Goal: Task Accomplishment & Management: Use online tool/utility

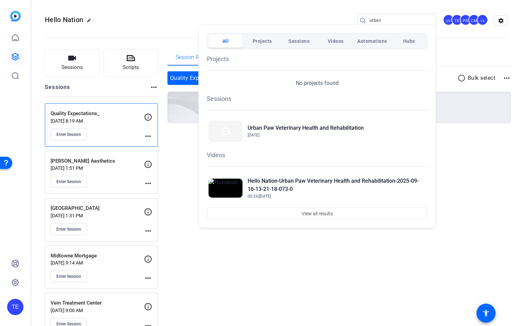
scroll to position [6, 0]
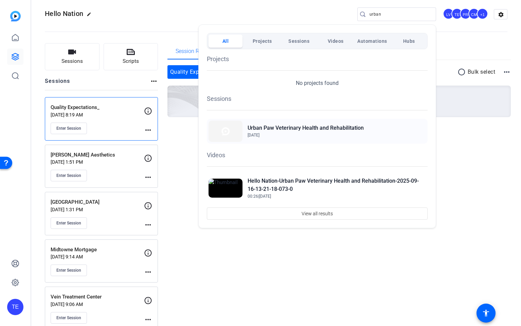
click at [289, 133] on span "[DATE]" at bounding box center [306, 135] width 116 height 6
click at [25, 132] on div at bounding box center [260, 163] width 521 height 326
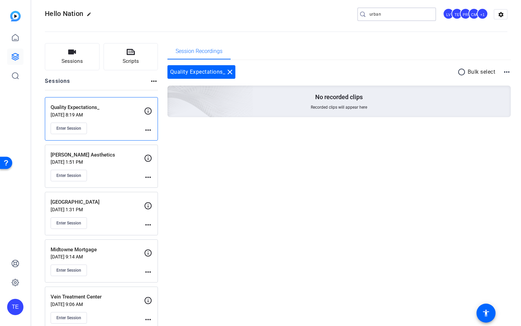
drag, startPoint x: 389, startPoint y: 16, endPoint x: 322, endPoint y: 13, distance: 67.0
click at [322, 13] on div "Hello Nation edit urban LV TE PR CM +1 settings" at bounding box center [276, 14] width 463 height 10
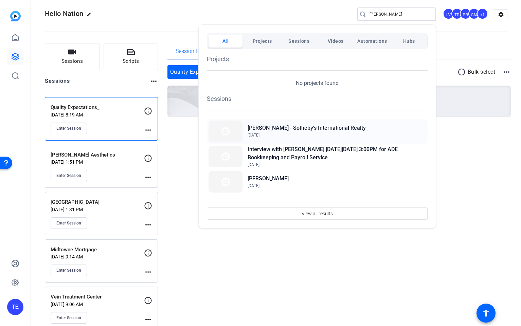
type input "[PERSON_NAME]"
click at [289, 129] on h2 "[PERSON_NAME] - Sotheby's International Realty_" at bounding box center [308, 128] width 121 height 8
click at [189, 16] on div at bounding box center [260, 163] width 521 height 326
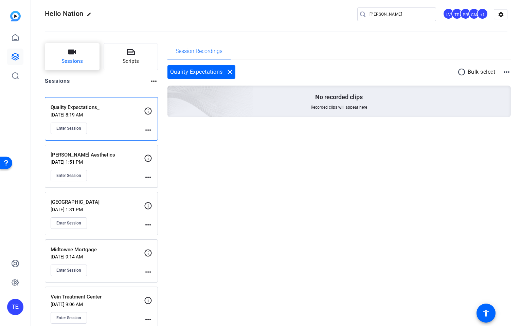
click at [73, 54] on icon "button" at bounding box center [72, 52] width 8 height 5
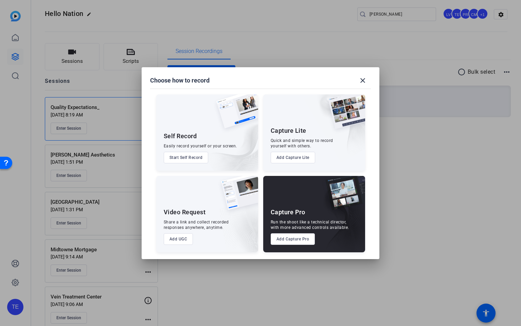
click at [288, 238] on button "Add Capture Pro" at bounding box center [293, 239] width 44 height 12
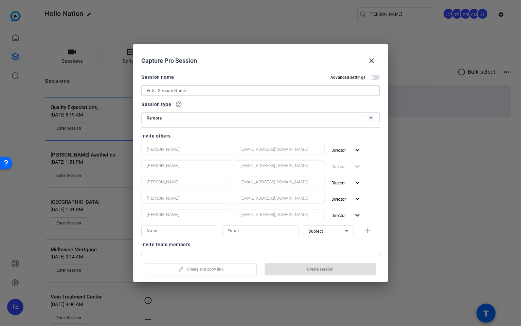
click at [170, 91] on input at bounding box center [261, 91] width 228 height 8
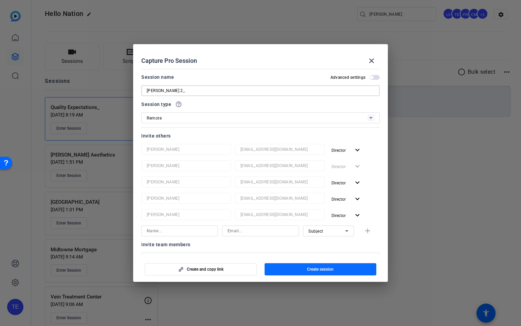
type input "[PERSON_NAME] 2_"
click at [310, 270] on span "Create session" at bounding box center [320, 269] width 26 height 5
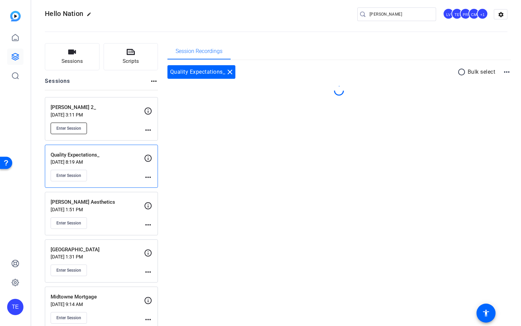
click at [76, 130] on span "Enter Session" at bounding box center [68, 128] width 25 height 5
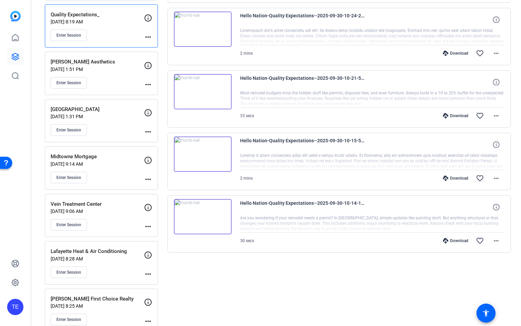
scroll to position [149, 0]
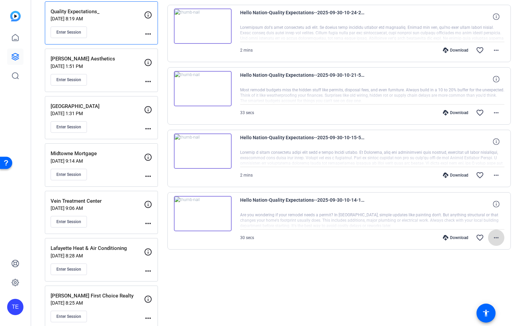
click at [496, 237] on mat-icon "more_horiz" at bounding box center [496, 238] width 8 height 8
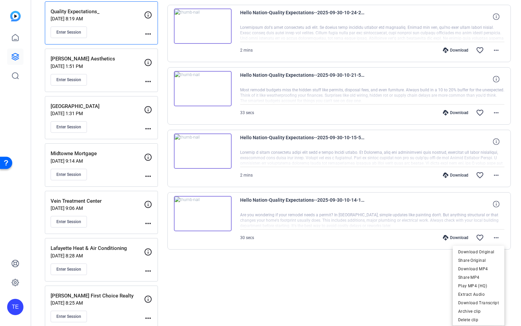
click at [519, 65] on div at bounding box center [260, 163] width 521 height 326
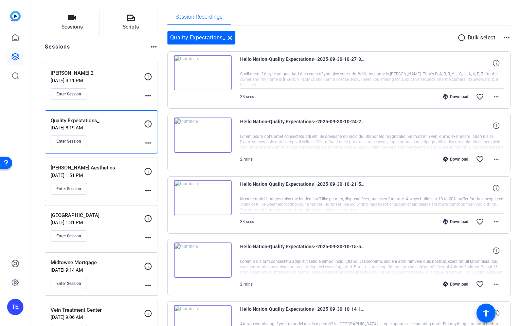
scroll to position [38, 0]
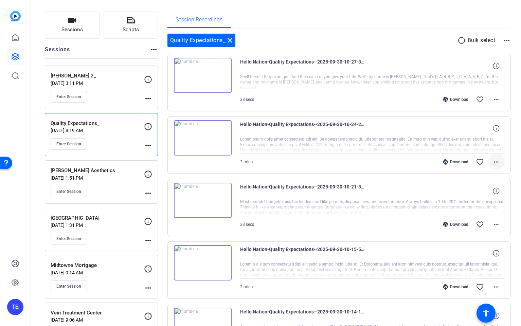
click at [497, 162] on mat-icon "more_horiz" at bounding box center [496, 162] width 8 height 8
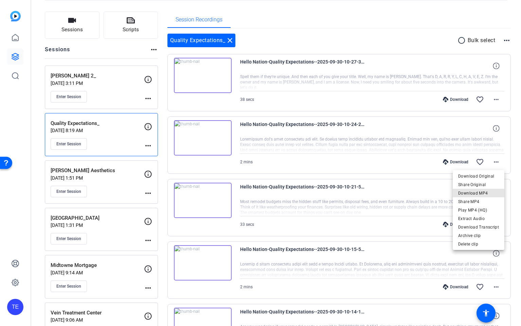
drag, startPoint x: 484, startPoint y: 195, endPoint x: 489, endPoint y: 155, distance: 40.4
click at [484, 195] on span "Download MP4" at bounding box center [478, 193] width 41 height 8
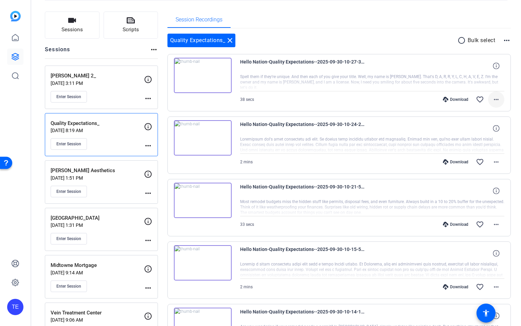
click at [492, 98] on mat-icon "more_horiz" at bounding box center [496, 99] width 8 height 8
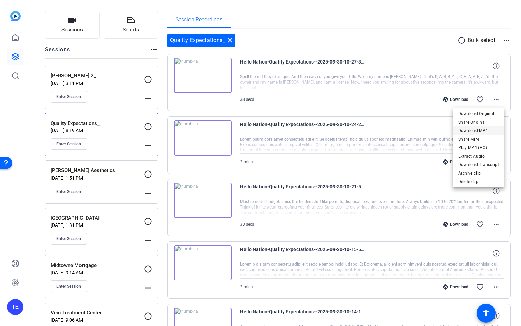
click at [468, 131] on span "Download MP4" at bounding box center [478, 131] width 41 height 8
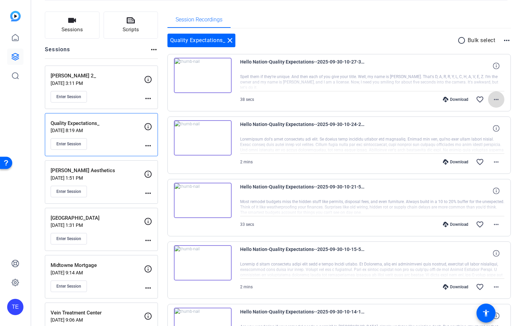
click at [500, 100] on mat-icon "more_horiz" at bounding box center [496, 99] width 8 height 8
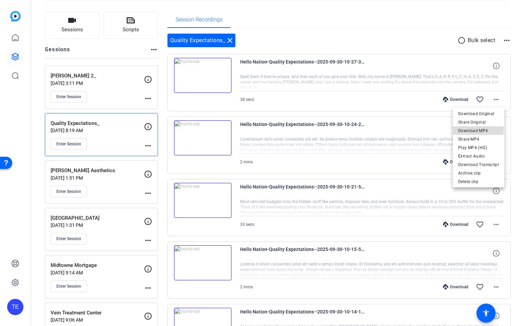
click at [476, 130] on span "Download MP4" at bounding box center [478, 131] width 41 height 8
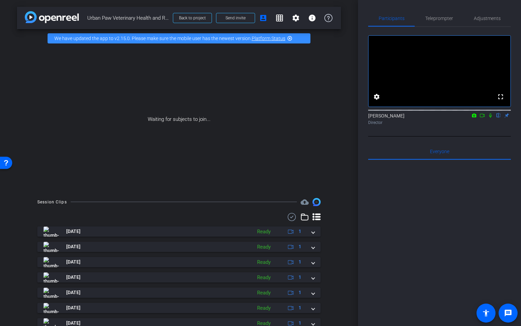
scroll to position [72, 0]
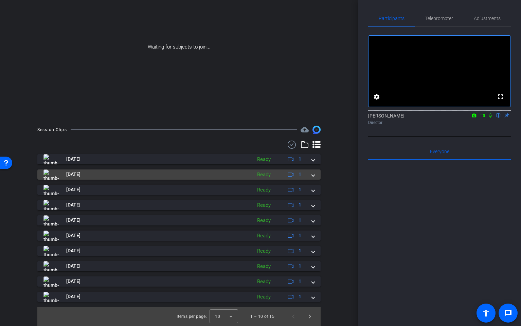
drag, startPoint x: 312, startPoint y: 175, endPoint x: 314, endPoint y: 168, distance: 6.5
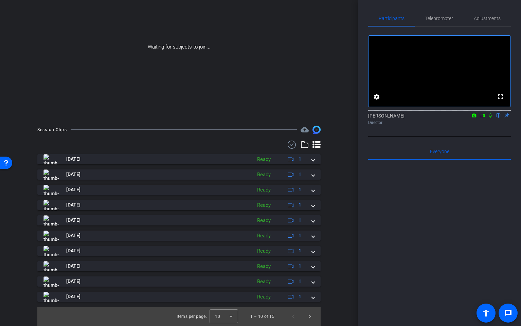
click at [312, 175] on span at bounding box center [313, 174] width 3 height 7
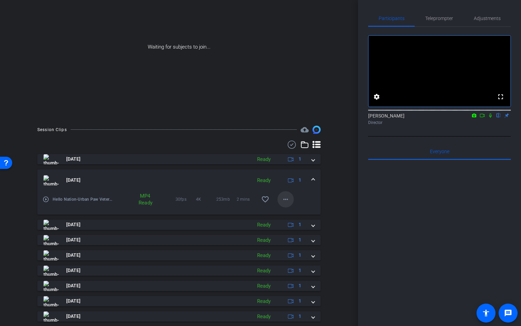
click at [284, 197] on mat-icon "more_horiz" at bounding box center [286, 199] width 8 height 8
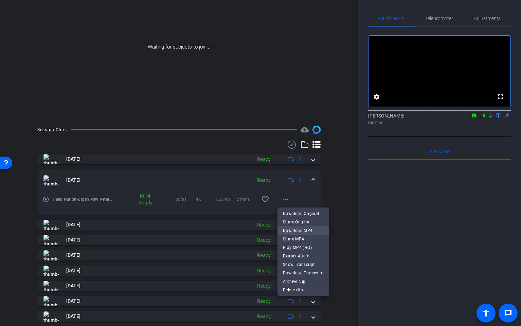
click at [309, 230] on span "Download MP4" at bounding box center [303, 230] width 41 height 8
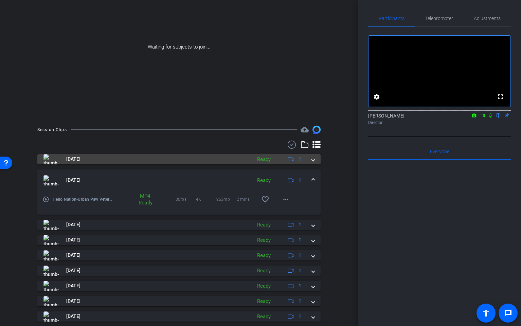
click at [314, 159] on span at bounding box center [313, 159] width 3 height 7
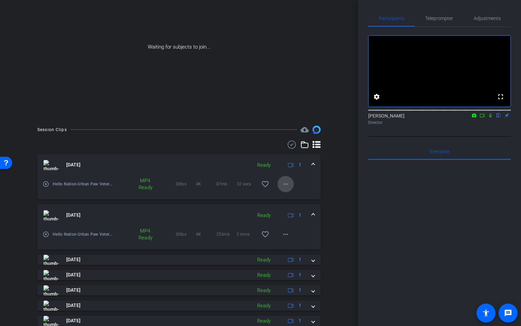
click at [286, 189] on span at bounding box center [286, 184] width 16 height 16
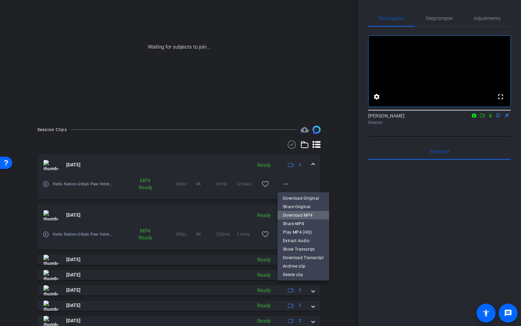
click at [305, 216] on span "Download MP4" at bounding box center [303, 215] width 41 height 8
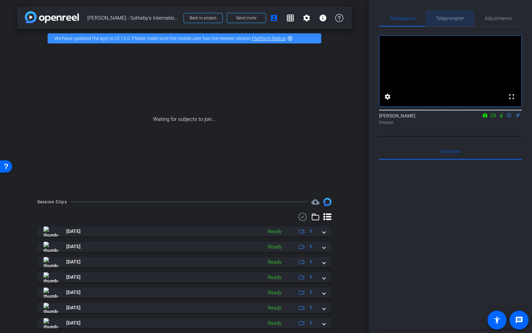
click at [451, 20] on span "Teleprompter" at bounding box center [450, 18] width 28 height 5
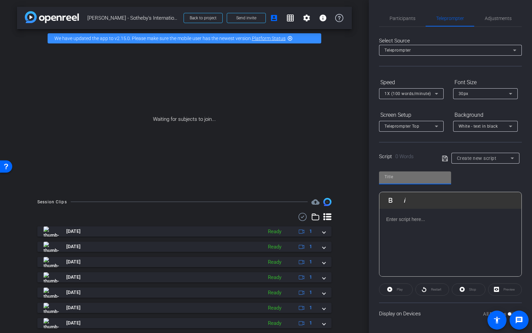
click at [399, 177] on input "text" at bounding box center [414, 177] width 61 height 8
type input "[PERSON_NAME]"
click at [399, 224] on div at bounding box center [450, 243] width 142 height 68
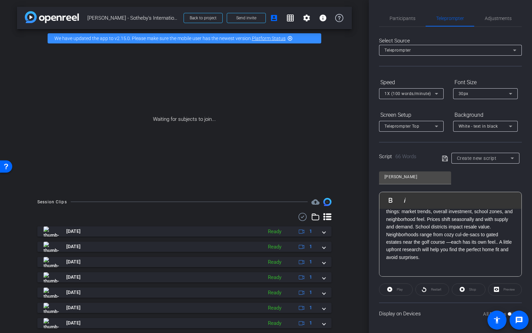
scroll to position [53, 0]
click at [443, 157] on icon at bounding box center [445, 159] width 6 height 8
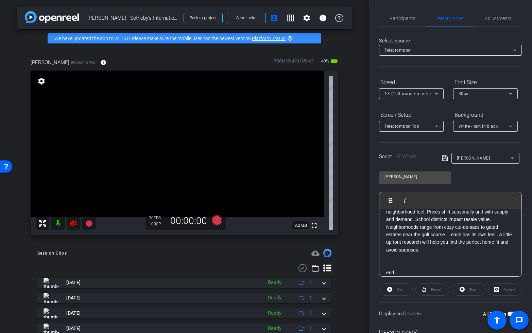
click at [73, 223] on icon at bounding box center [73, 223] width 8 height 8
click at [100, 63] on mat-icon "info" at bounding box center [103, 62] width 6 height 6
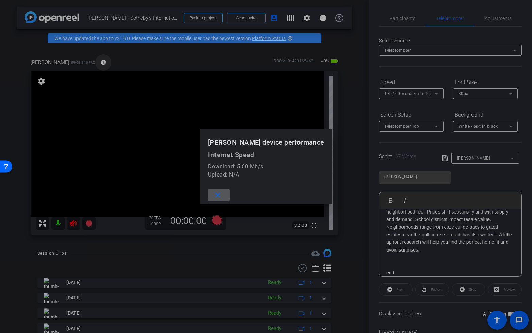
click at [89, 63] on div at bounding box center [266, 166] width 532 height 333
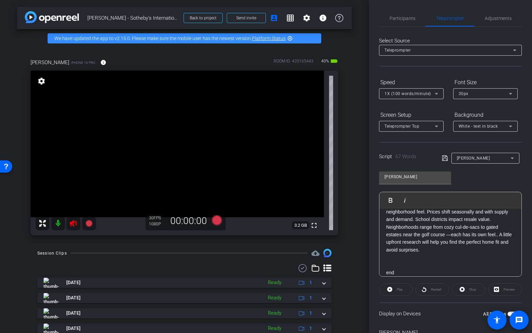
click at [74, 224] on div at bounding box center [66, 224] width 60 height 14
drag, startPoint x: 73, startPoint y: 225, endPoint x: 96, endPoint y: 269, distance: 50.4
click at [73, 225] on icon at bounding box center [73, 223] width 8 height 8
drag, startPoint x: 72, startPoint y: 224, endPoint x: 72, endPoint y: 228, distance: 4.1
click at [72, 224] on div at bounding box center [66, 224] width 60 height 14
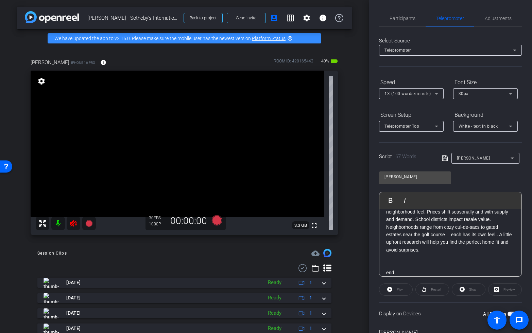
click at [74, 221] on div at bounding box center [66, 224] width 60 height 14
click at [400, 18] on span "Participants" at bounding box center [402, 18] width 26 height 5
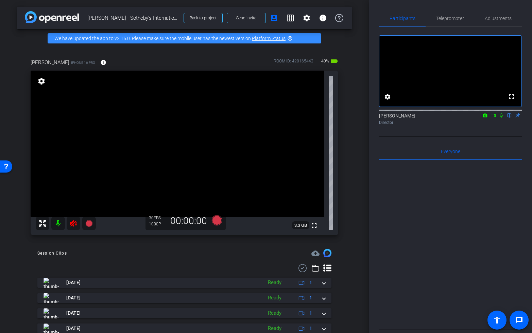
click at [75, 225] on icon at bounding box center [73, 223] width 7 height 7
click at [74, 226] on div at bounding box center [66, 224] width 60 height 14
drag, startPoint x: 74, startPoint y: 111, endPoint x: 77, endPoint y: 230, distance: 119.3
click at [12, 182] on div "arrow_back NICK SADEK - Sotheby's International Realty_ Back to project Send in…" at bounding box center [184, 166] width 369 height 333
click at [73, 222] on icon at bounding box center [73, 223] width 7 height 7
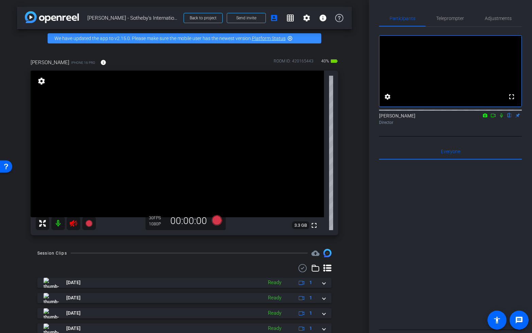
click at [72, 223] on div at bounding box center [66, 224] width 60 height 14
click at [72, 224] on div at bounding box center [66, 224] width 60 height 14
click at [79, 251] on div "Session Clips cloud_upload" at bounding box center [184, 253] width 294 height 8
click at [61, 225] on mat-icon at bounding box center [58, 224] width 14 height 14
click at [72, 222] on icon at bounding box center [73, 223] width 7 height 7
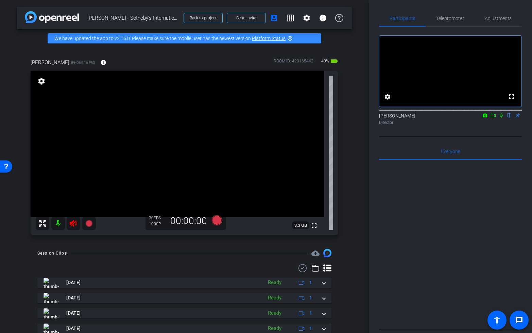
click at [71, 243] on div "arrow_back NICK SADEK - Sotheby's International Realty_ Back to project Send in…" at bounding box center [184, 166] width 369 height 333
click at [71, 223] on div at bounding box center [66, 224] width 60 height 14
click at [76, 223] on div at bounding box center [66, 224] width 60 height 14
click at [73, 223] on icon at bounding box center [73, 223] width 8 height 8
click at [76, 243] on div "arrow_back [PERSON_NAME] - Sotheby's International Realty_ Back to project Send…" at bounding box center [184, 166] width 369 height 333
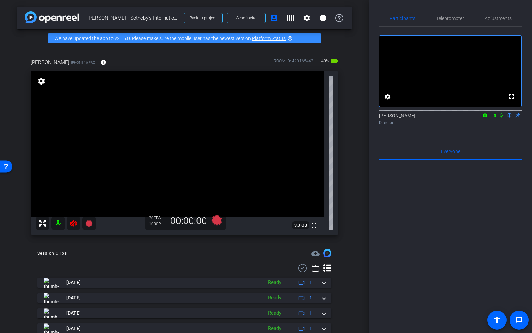
click at [71, 223] on icon at bounding box center [73, 223] width 7 height 7
click at [100, 61] on mat-icon "info" at bounding box center [103, 62] width 6 height 6
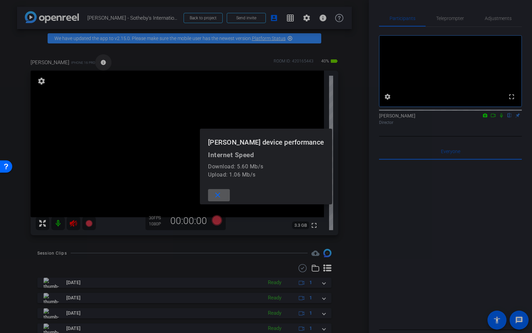
click at [88, 61] on div at bounding box center [266, 166] width 532 height 333
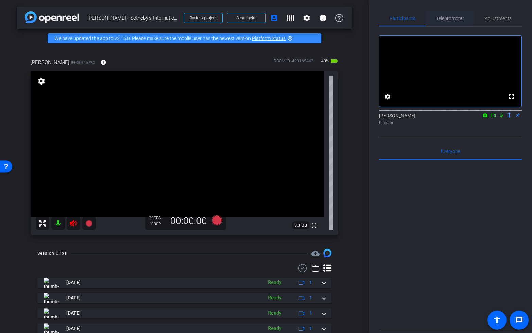
click at [453, 19] on span "Teleprompter" at bounding box center [450, 18] width 28 height 5
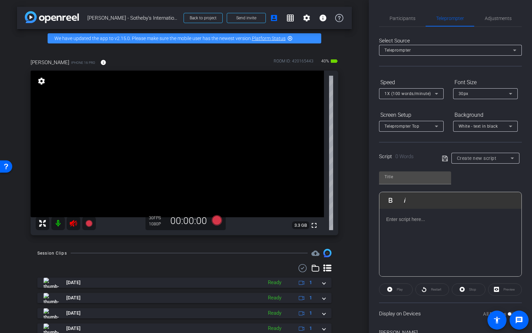
click at [424, 222] on p at bounding box center [450, 219] width 128 height 7
click at [410, 176] on input "text" at bounding box center [414, 177] width 61 height 8
type input "t"
click at [442, 157] on icon at bounding box center [445, 159] width 6 height 8
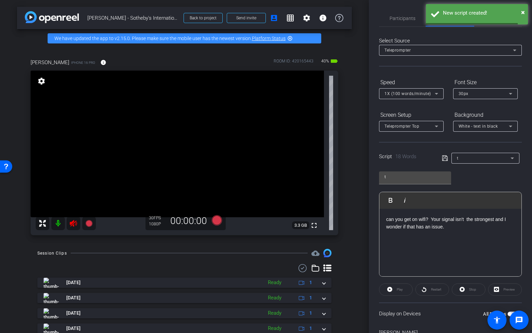
scroll to position [38, 0]
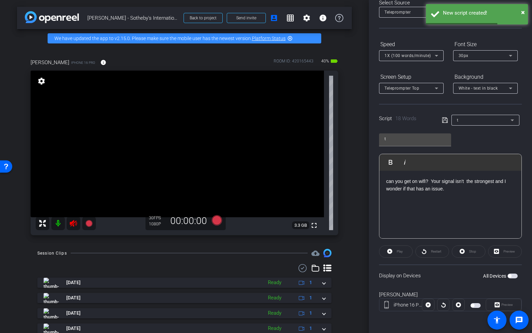
click at [514, 274] on span "button" at bounding box center [512, 276] width 10 height 5
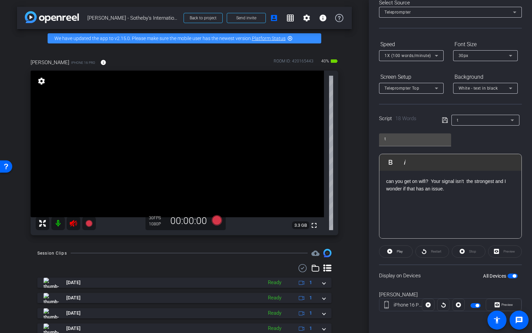
scroll to position [0, 0]
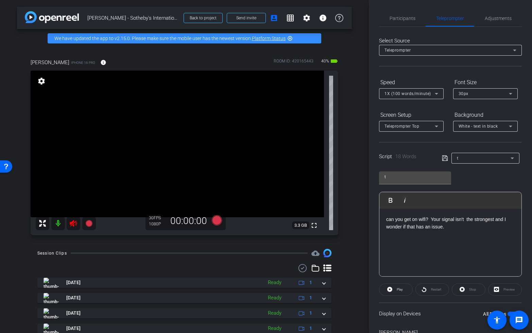
click at [71, 222] on icon at bounding box center [73, 223] width 7 height 7
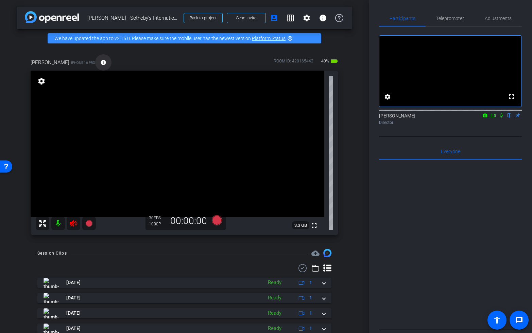
click at [100, 63] on mat-icon "info" at bounding box center [103, 62] width 6 height 6
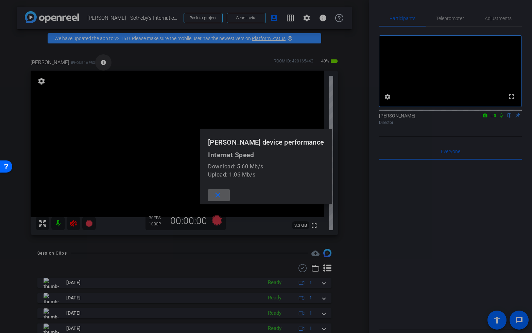
click at [89, 63] on div at bounding box center [266, 166] width 532 height 333
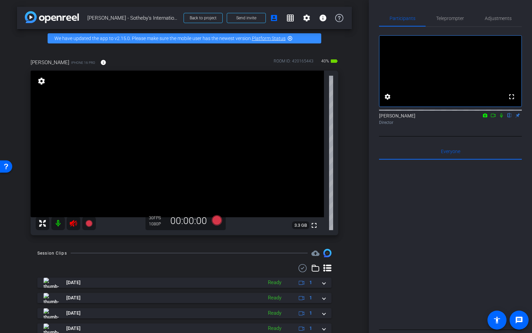
click at [75, 223] on icon at bounding box center [73, 223] width 7 height 7
drag, startPoint x: 73, startPoint y: 225, endPoint x: 66, endPoint y: 240, distance: 16.9
click at [73, 225] on div at bounding box center [66, 224] width 60 height 14
drag, startPoint x: 72, startPoint y: 246, endPoint x: 72, endPoint y: 241, distance: 4.4
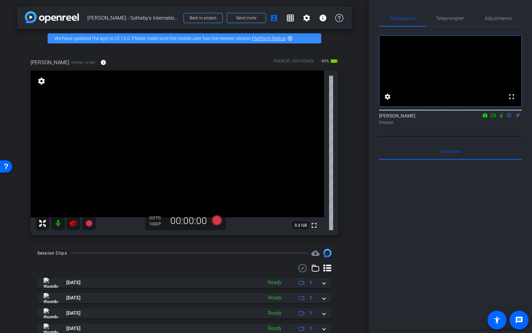
click at [72, 245] on div "arrow_back NICK SADEK - Sotheby's International Realty_ Back to project Send in…" at bounding box center [184, 166] width 369 height 333
click at [72, 223] on div at bounding box center [66, 224] width 60 height 14
click at [73, 223] on icon at bounding box center [73, 223] width 7 height 7
click at [450, 17] on span "Teleprompter" at bounding box center [450, 18] width 28 height 5
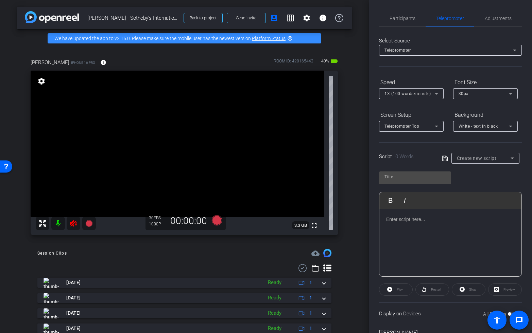
drag, startPoint x: 403, startPoint y: 226, endPoint x: 394, endPoint y: 222, distance: 9.3
click at [399, 223] on div at bounding box center [450, 243] width 142 height 68
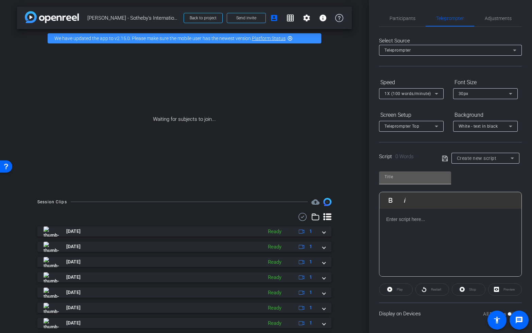
click at [407, 179] on input "text" at bounding box center [414, 177] width 61 height 8
type input "t"
drag, startPoint x: 487, startPoint y: 151, endPoint x: 487, endPoint y: 156, distance: 4.4
click at [487, 151] on div "Script 0 Words Create new script" at bounding box center [450, 153] width 143 height 22
click at [487, 157] on span "Create new script" at bounding box center [477, 158] width 40 height 5
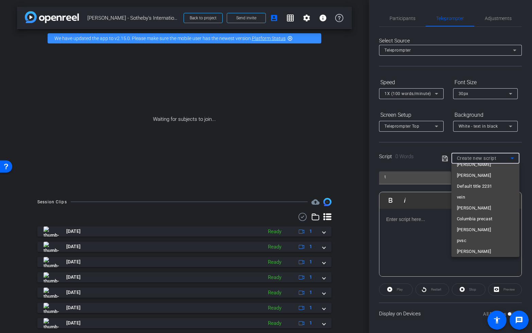
scroll to position [4868, 0]
click at [464, 252] on mat-option "t" at bounding box center [485, 249] width 68 height 11
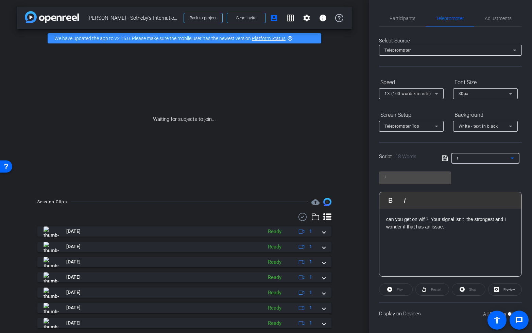
drag, startPoint x: 432, startPoint y: 245, endPoint x: 436, endPoint y: 244, distance: 4.2
click at [435, 244] on div "can you get on wifi? Your signal isn't the strongest and I wonder if that has a…" at bounding box center [450, 243] width 142 height 68
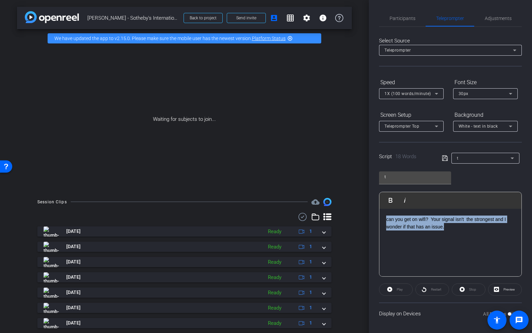
drag, startPoint x: 468, startPoint y: 232, endPoint x: 312, endPoint y: 190, distance: 161.0
click at [313, 192] on div "arrow_back NICK SADEK - Sotheby's International Realty_ Back to project Send in…" at bounding box center [266, 166] width 532 height 333
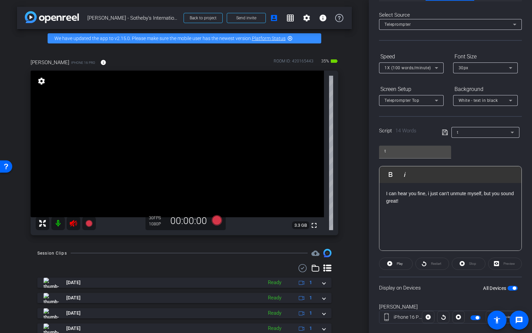
scroll to position [38, 0]
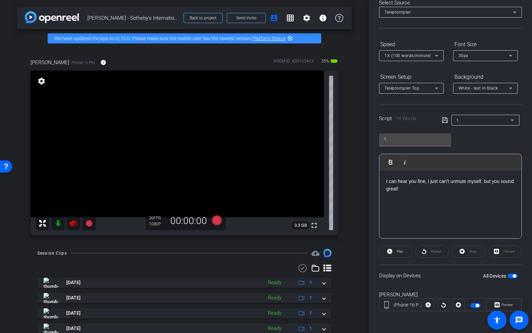
click at [513, 276] on span "button" at bounding box center [513, 275] width 3 height 3
click at [513, 276] on span "button" at bounding box center [512, 276] width 10 height 5
click at [74, 222] on icon at bounding box center [73, 223] width 7 height 7
click at [75, 224] on div at bounding box center [66, 224] width 60 height 14
click at [73, 223] on icon at bounding box center [73, 223] width 8 height 8
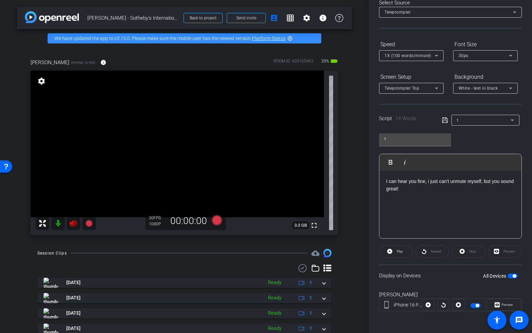
click at [73, 223] on div at bounding box center [66, 224] width 60 height 14
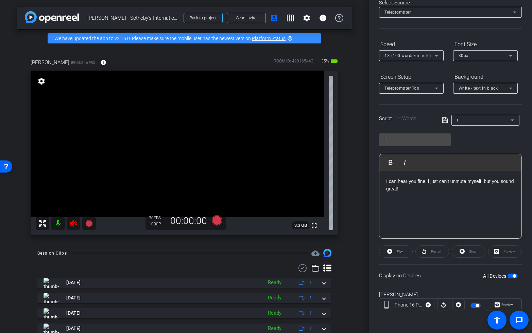
click at [73, 223] on div at bounding box center [66, 224] width 60 height 14
click at [401, 214] on div "I can hear you fine, i just can't unmute myself, but you sound great!" at bounding box center [450, 205] width 142 height 68
drag, startPoint x: 437, startPoint y: 197, endPoint x: 339, endPoint y: 167, distance: 103.3
click at [339, 167] on div "arrow_back NICK SADEK - Sotheby's International Realty_ Back to project Send in…" at bounding box center [266, 166] width 532 height 333
click at [514, 275] on span "button" at bounding box center [513, 275] width 3 height 3
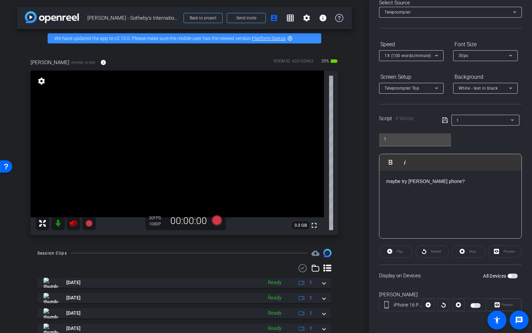
click at [513, 276] on span "button" at bounding box center [512, 276] width 10 height 5
click at [70, 222] on icon at bounding box center [73, 223] width 8 height 8
drag, startPoint x: 434, startPoint y: 200, endPoint x: 447, endPoint y: 193, distance: 14.5
click at [436, 198] on div "maybe try michelles phone?" at bounding box center [450, 205] width 142 height 68
drag, startPoint x: 469, startPoint y: 184, endPoint x: 298, endPoint y: 177, distance: 171.7
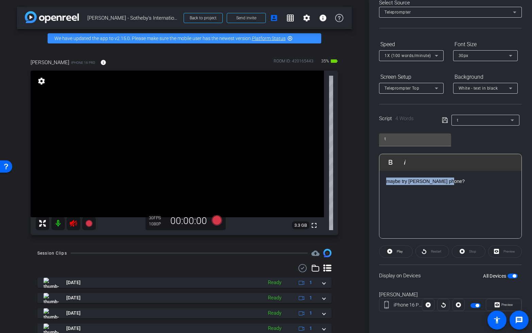
click at [300, 178] on div "arrow_back NICK SADEK - Sotheby's International Realty_ Back to project Send in…" at bounding box center [266, 166] width 532 height 333
click at [514, 274] on button "All Devices" at bounding box center [512, 276] width 10 height 5
click at [513, 274] on span "button" at bounding box center [512, 276] width 10 height 5
click at [71, 220] on icon at bounding box center [73, 223] width 8 height 8
click at [514, 276] on span "button" at bounding box center [513, 275] width 3 height 3
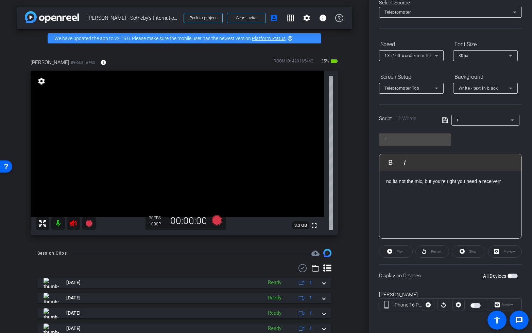
click at [513, 276] on span "button" at bounding box center [512, 276] width 10 height 5
click at [76, 226] on icon at bounding box center [73, 223] width 8 height 8
drag, startPoint x: 526, startPoint y: 198, endPoint x: 519, endPoint y: 197, distance: 6.8
click at [524, 198] on div "Participants Teleprompter Adjustments settings Tim Epner flip Director Everyone…" at bounding box center [450, 166] width 163 height 333
drag, startPoint x: 429, startPoint y: 172, endPoint x: 252, endPoint y: 154, distance: 177.2
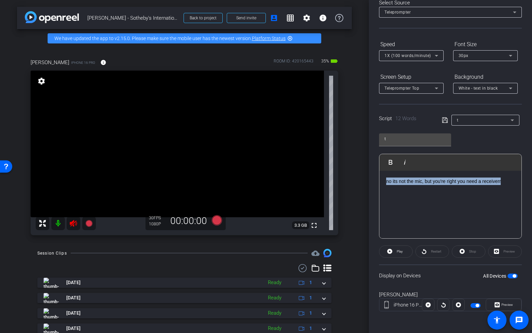
click at [254, 155] on div "arrow_back NICK SADEK - Sotheby's International Realty_ Back to project Send in…" at bounding box center [266, 166] width 532 height 333
drag, startPoint x: 511, startPoint y: 277, endPoint x: 506, endPoint y: 272, distance: 6.5
click at [510, 277] on span "button" at bounding box center [512, 276] width 10 height 5
click at [460, 216] on div "no its not the mic, but you're right you need a receiverr" at bounding box center [450, 205] width 142 height 68
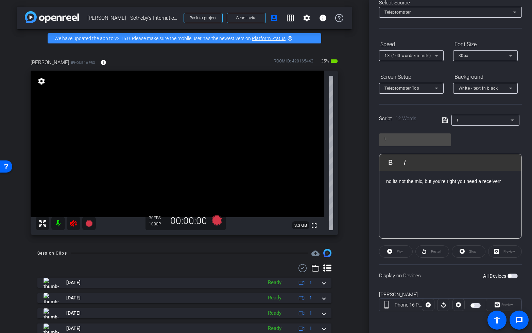
click at [460, 216] on div "no its not the mic, but you're right you need a receiverr" at bounding box center [450, 205] width 142 height 68
click at [511, 277] on span "button" at bounding box center [512, 276] width 10 height 5
click at [513, 275] on span "button" at bounding box center [513, 275] width 3 height 3
click at [440, 119] on div "Script 9 Words t" at bounding box center [450, 115] width 143 height 22
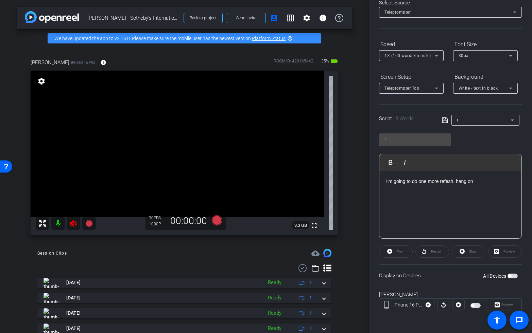
click at [444, 119] on icon at bounding box center [444, 120] width 5 height 5
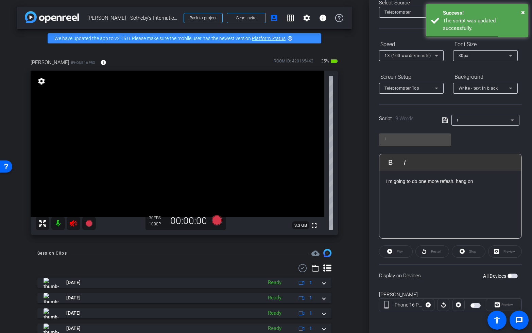
click at [513, 276] on span "button" at bounding box center [512, 276] width 10 height 5
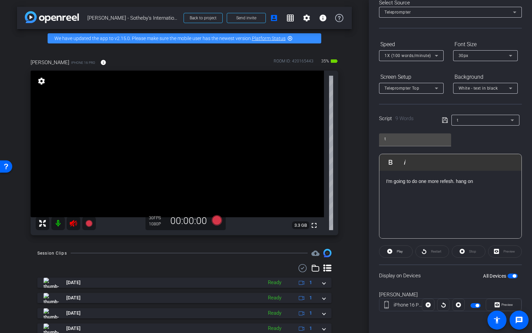
click at [72, 221] on icon at bounding box center [73, 223] width 7 height 7
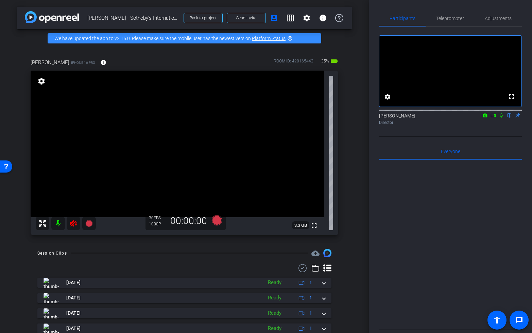
click at [73, 223] on icon at bounding box center [73, 223] width 7 height 7
click at [100, 62] on mat-icon "info" at bounding box center [103, 62] width 6 height 6
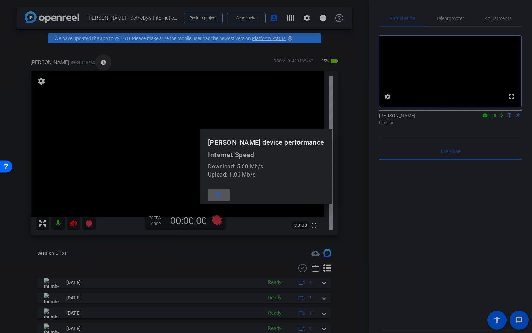
click at [87, 62] on div at bounding box center [266, 166] width 532 height 333
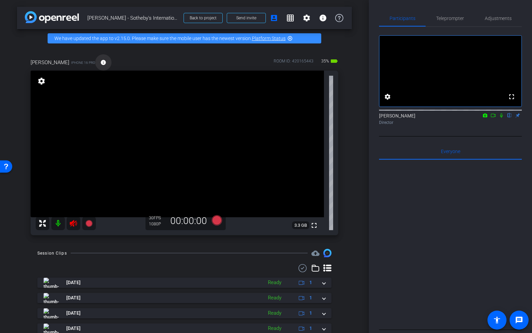
click at [100, 62] on mat-icon "info" at bounding box center [103, 62] width 6 height 6
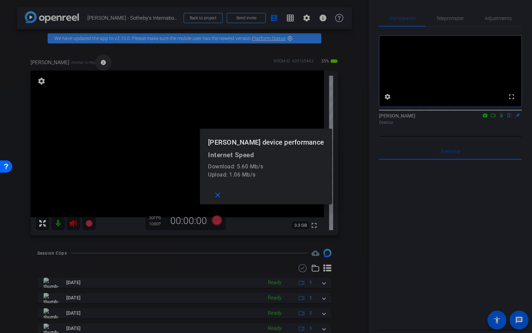
click at [87, 62] on div at bounding box center [266, 166] width 532 height 333
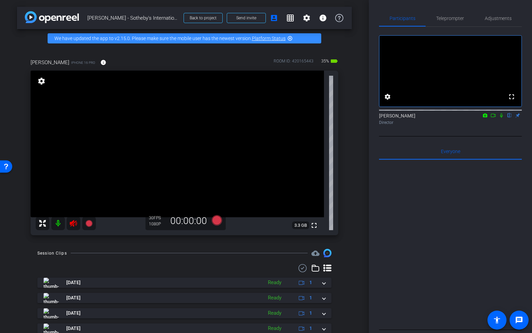
drag, startPoint x: 75, startPoint y: 223, endPoint x: 72, endPoint y: 231, distance: 8.6
click at [74, 224] on div at bounding box center [66, 224] width 60 height 14
click at [219, 221] on icon at bounding box center [216, 220] width 10 height 10
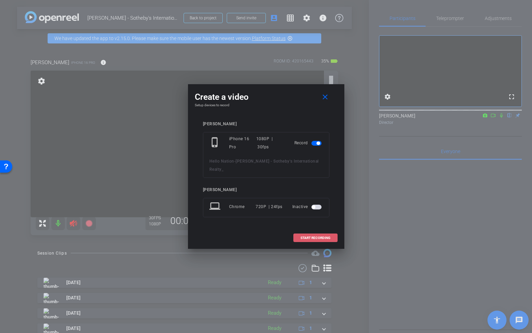
click at [316, 238] on span "START RECORDING" at bounding box center [315, 237] width 30 height 3
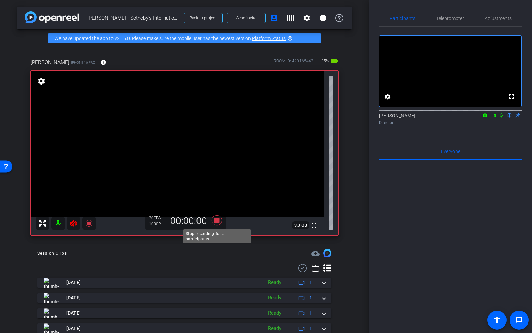
click at [216, 219] on icon at bounding box center [216, 220] width 10 height 10
click at [72, 222] on icon at bounding box center [73, 223] width 7 height 7
click at [452, 16] on span "Teleprompter" at bounding box center [450, 18] width 28 height 5
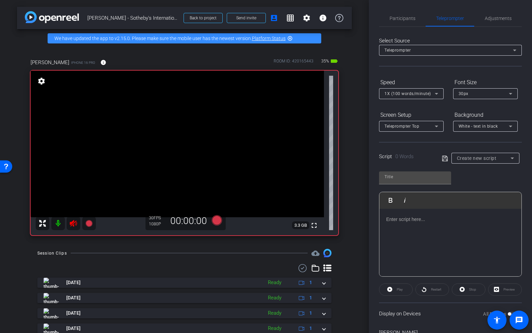
click at [451, 242] on div at bounding box center [450, 243] width 142 height 68
click at [401, 18] on span "Participants" at bounding box center [402, 18] width 26 height 5
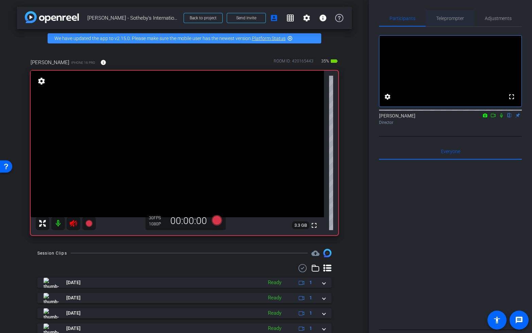
click at [445, 16] on span "Teleprompter" at bounding box center [450, 18] width 28 height 5
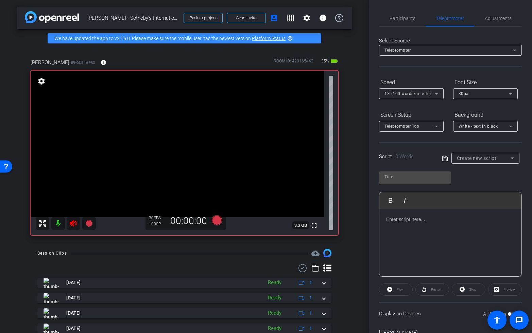
scroll to position [38, 0]
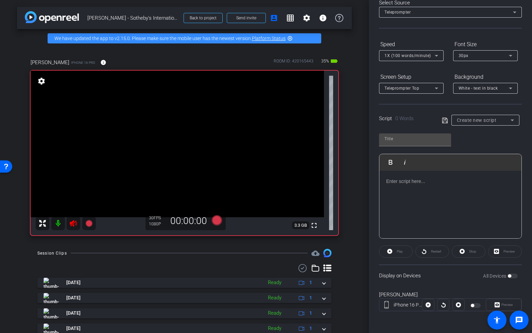
click at [73, 222] on icon at bounding box center [73, 223] width 7 height 7
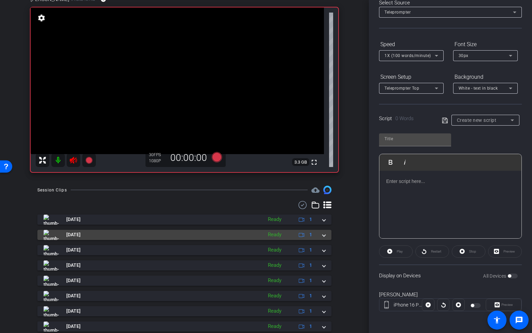
scroll to position [0, 0]
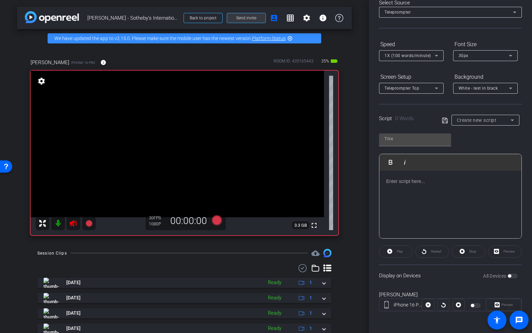
click at [249, 14] on span at bounding box center [246, 18] width 38 height 16
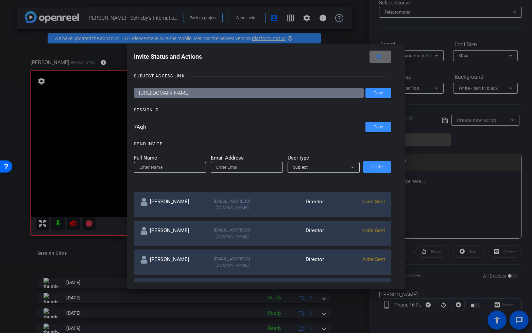
click at [379, 58] on mat-icon "close" at bounding box center [378, 57] width 8 height 8
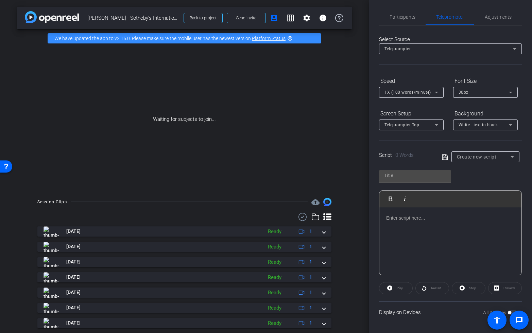
scroll to position [1, 0]
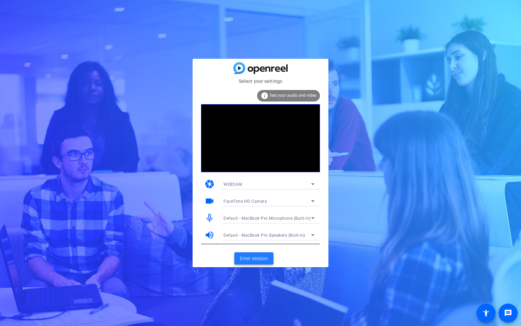
click at [255, 265] on span at bounding box center [253, 258] width 39 height 16
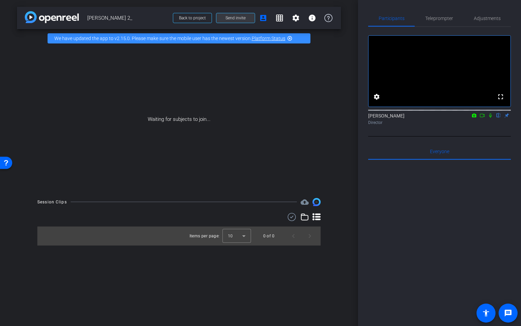
click at [229, 16] on span "Send invite" at bounding box center [236, 17] width 20 height 5
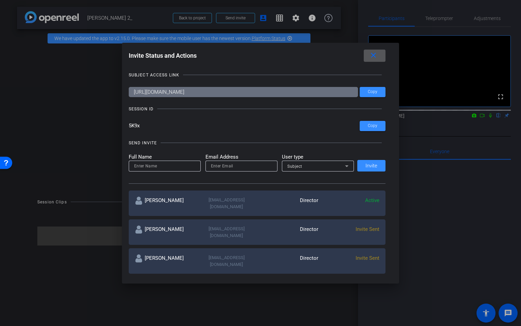
click at [380, 54] on span at bounding box center [375, 56] width 22 height 16
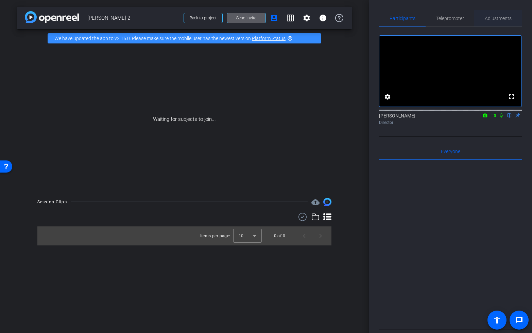
click at [502, 21] on span "Adjustments" at bounding box center [497, 18] width 27 height 16
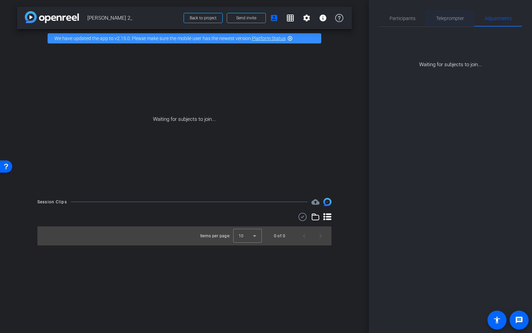
click at [454, 19] on span "Teleprompter" at bounding box center [450, 18] width 28 height 5
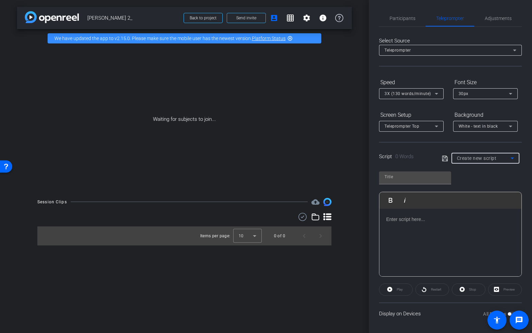
click at [482, 160] on span "Create new script" at bounding box center [477, 158] width 40 height 5
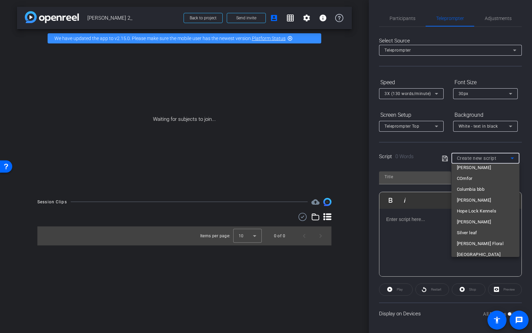
scroll to position [4868, 0]
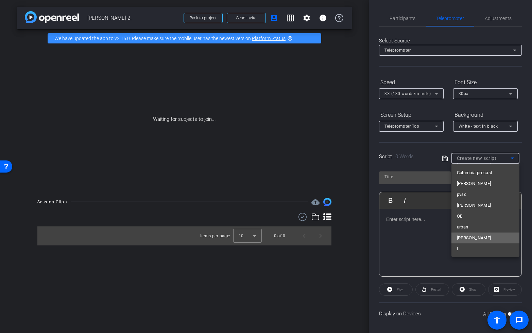
click at [468, 235] on mat-option "[PERSON_NAME]" at bounding box center [485, 238] width 68 height 11
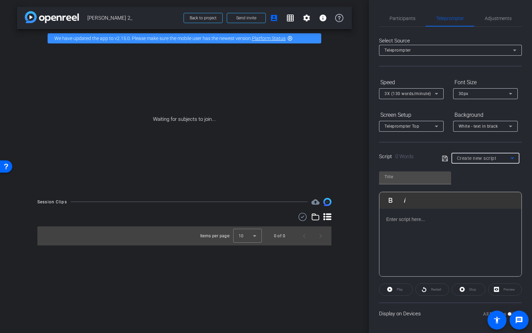
type input "[PERSON_NAME]"
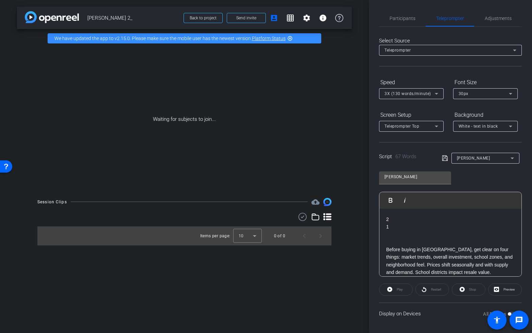
click at [446, 158] on icon at bounding box center [445, 158] width 6 height 8
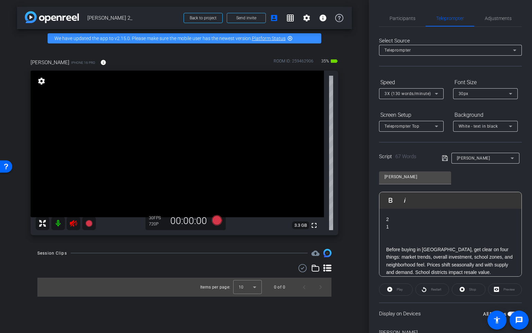
drag, startPoint x: 73, startPoint y: 224, endPoint x: 74, endPoint y: 237, distance: 13.3
click at [73, 224] on icon at bounding box center [73, 223] width 7 height 7
click at [498, 20] on span "Adjustments" at bounding box center [497, 18] width 27 height 5
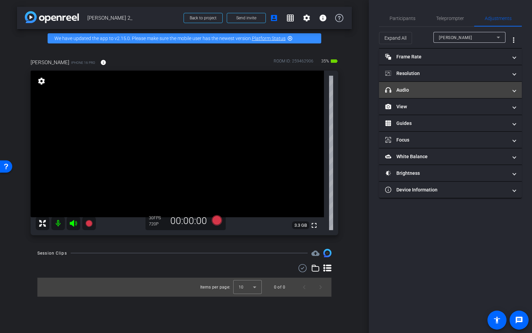
click at [437, 88] on mat-panel-title "headphone icon Audio" at bounding box center [446, 90] width 122 height 7
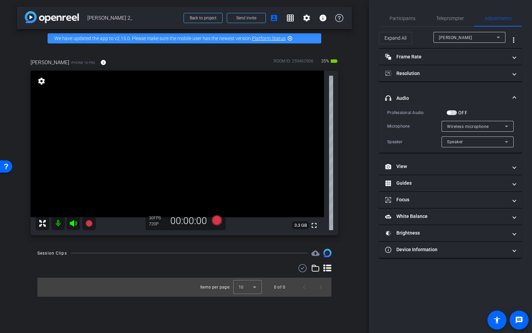
click at [458, 110] on label "OFF" at bounding box center [462, 112] width 11 height 7
click at [457, 110] on button "OFF" at bounding box center [451, 112] width 10 height 5
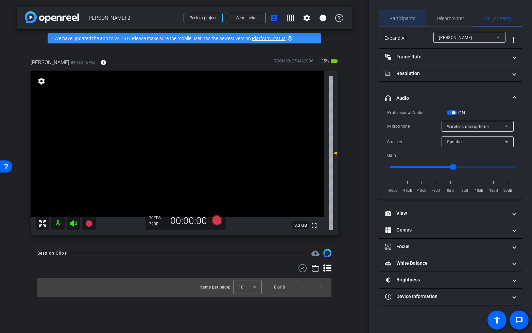
click at [404, 16] on span "Participants" at bounding box center [402, 18] width 26 height 5
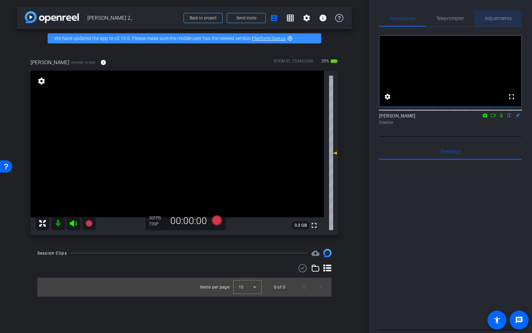
click at [497, 20] on span "Adjustments" at bounding box center [497, 18] width 27 height 5
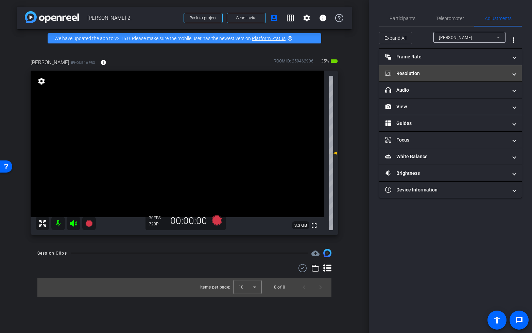
click at [435, 77] on mat-expansion-panel-header "Resolution" at bounding box center [450, 73] width 143 height 16
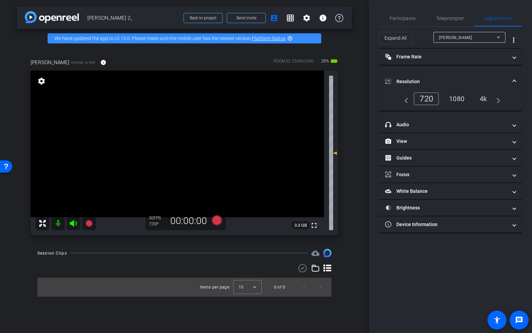
click at [485, 96] on div "4k" at bounding box center [483, 99] width 18 height 12
click at [451, 17] on span "Teleprompter" at bounding box center [450, 18] width 28 height 5
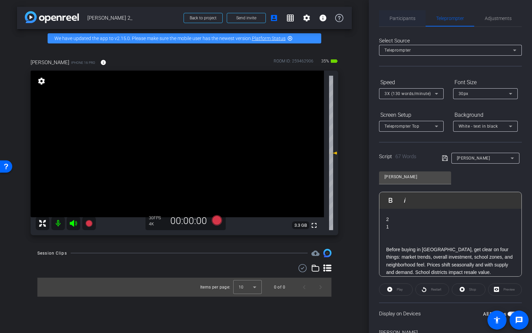
click at [397, 21] on span "Participants" at bounding box center [402, 18] width 26 height 16
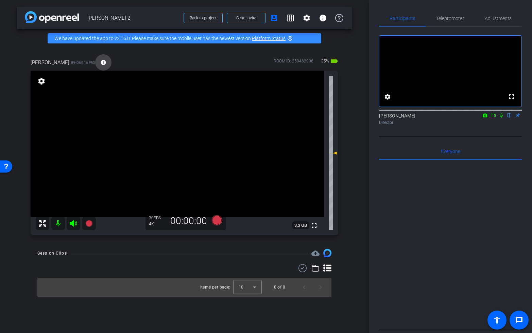
click at [100, 63] on mat-icon "info" at bounding box center [103, 62] width 6 height 6
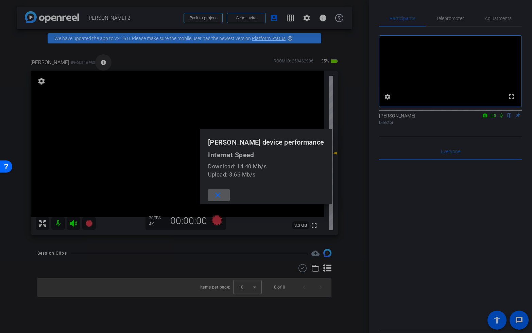
click at [89, 63] on div at bounding box center [266, 166] width 532 height 333
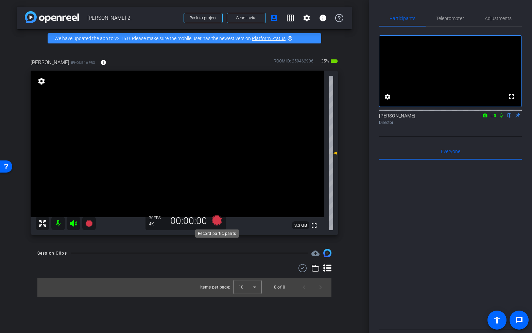
click at [217, 219] on icon at bounding box center [216, 220] width 10 height 10
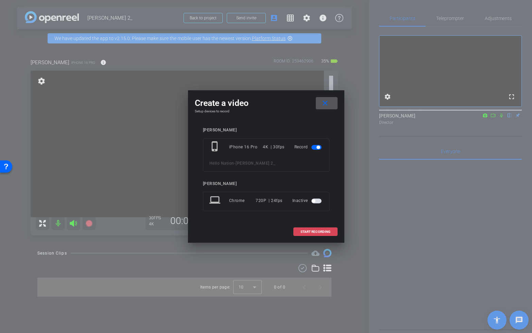
click at [333, 233] on span at bounding box center [314, 232] width 43 height 16
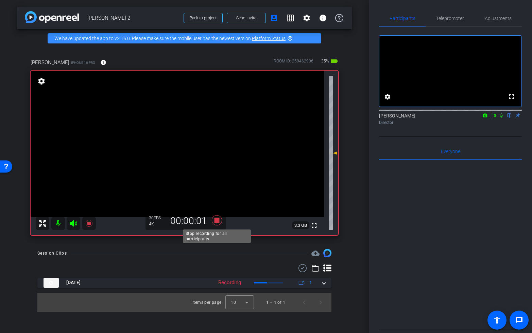
click at [218, 222] on icon at bounding box center [216, 220] width 10 height 10
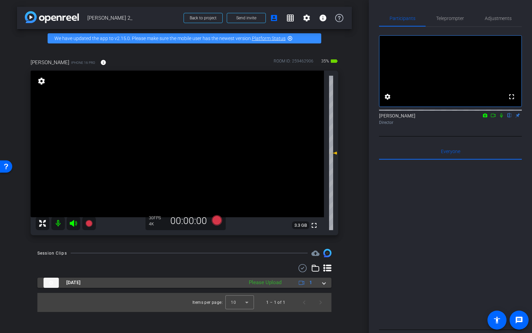
click at [325, 282] on mat-expansion-panel-header "[DATE] Please Upload 1" at bounding box center [184, 283] width 294 height 10
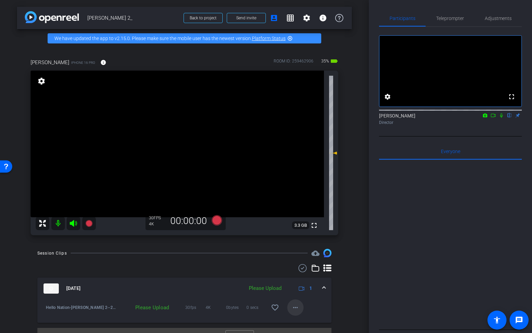
click at [297, 303] on span at bounding box center [295, 308] width 16 height 16
click at [309, 276] on span "Upload" at bounding box center [305, 276] width 27 height 8
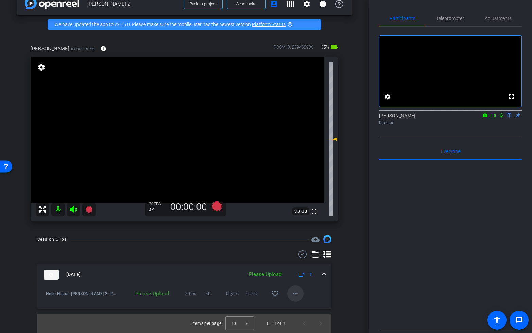
click at [292, 294] on mat-icon "more_horiz" at bounding box center [295, 294] width 8 height 8
click at [305, 307] on span "Upload" at bounding box center [305, 308] width 27 height 8
click at [448, 19] on span "Teleprompter" at bounding box center [450, 18] width 28 height 5
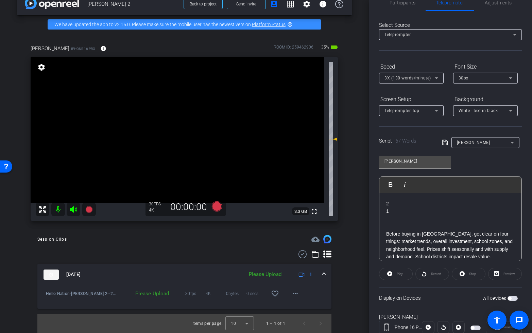
scroll to position [38, 0]
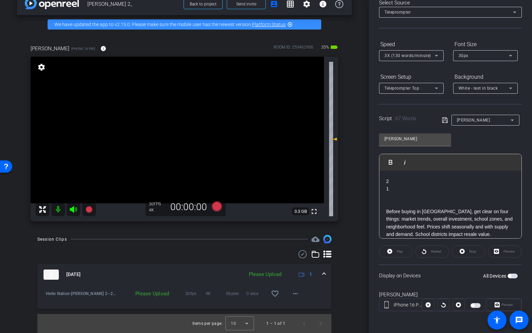
drag, startPoint x: 511, startPoint y: 274, endPoint x: 520, endPoint y: 279, distance: 9.9
click at [511, 274] on span "button" at bounding box center [512, 276] width 10 height 5
click at [402, 51] on div "3X (130 words/minute)" at bounding box center [411, 55] width 54 height 11
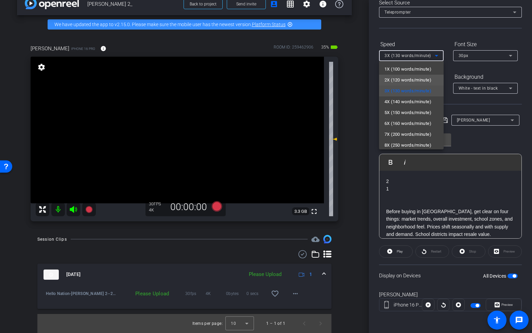
click at [397, 82] on span "2X (120 words/minute)" at bounding box center [407, 80] width 47 height 8
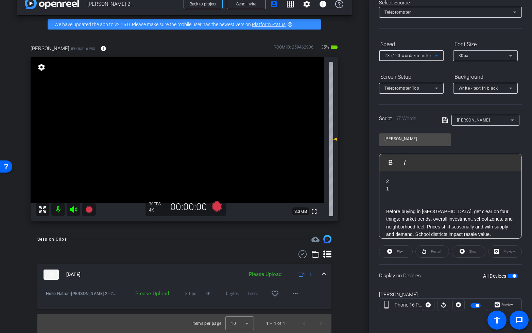
click at [513, 275] on span "button" at bounding box center [513, 275] width 3 height 3
click at [513, 275] on span "button" at bounding box center [512, 276] width 10 height 5
click at [395, 250] on span "Play" at bounding box center [399, 252] width 8 height 10
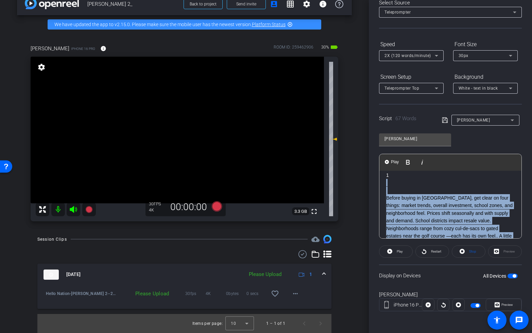
scroll to position [9, 0]
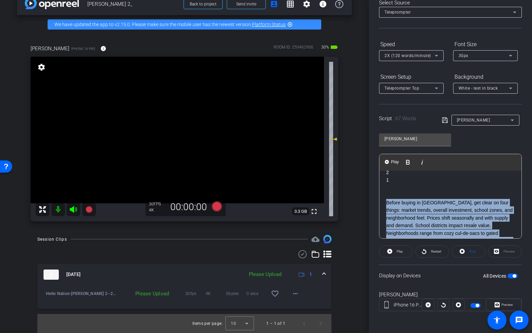
drag, startPoint x: 432, startPoint y: 217, endPoint x: 386, endPoint y: 202, distance: 48.6
click at [386, 202] on div "2 1 Before buying in Granite Bay, get clear on four things: market trends, over…" at bounding box center [450, 226] width 142 height 128
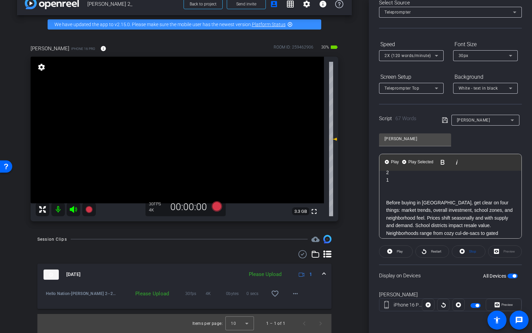
scroll to position [23, 0]
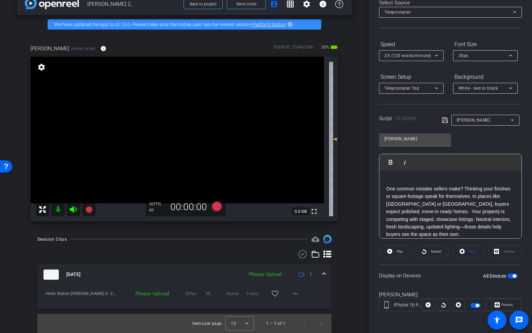
click at [512, 276] on span "button" at bounding box center [513, 275] width 3 height 3
click at [512, 275] on span "button" at bounding box center [512, 276] width 10 height 5
click at [510, 276] on span "button" at bounding box center [512, 276] width 10 height 5
click at [510, 276] on span "button" at bounding box center [508, 275] width 3 height 3
click at [299, 292] on span at bounding box center [295, 294] width 16 height 16
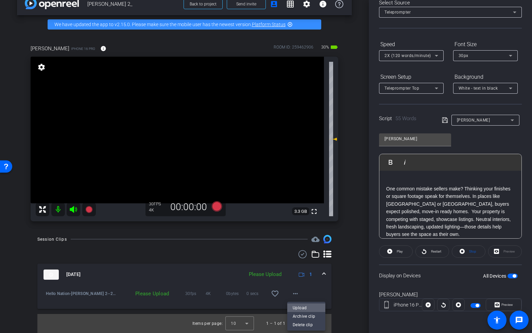
click at [300, 309] on span "Upload" at bounding box center [305, 308] width 27 height 8
click at [398, 250] on span "Play" at bounding box center [399, 252] width 6 height 4
click at [434, 256] on span at bounding box center [431, 252] width 33 height 16
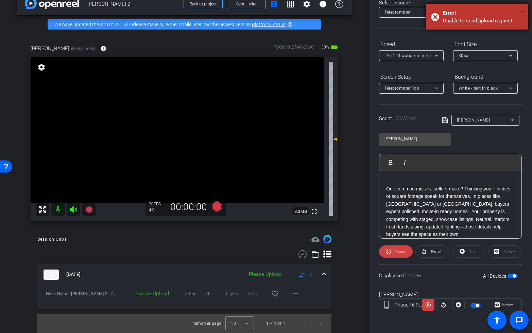
click at [521, 12] on span "×" at bounding box center [523, 12] width 4 height 8
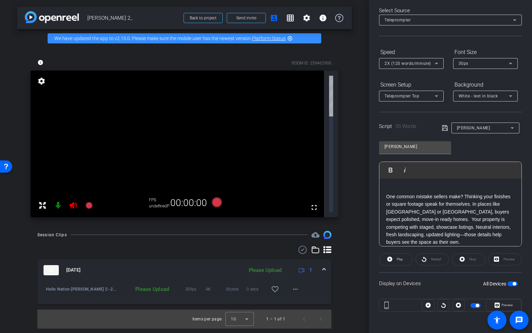
scroll to position [38, 0]
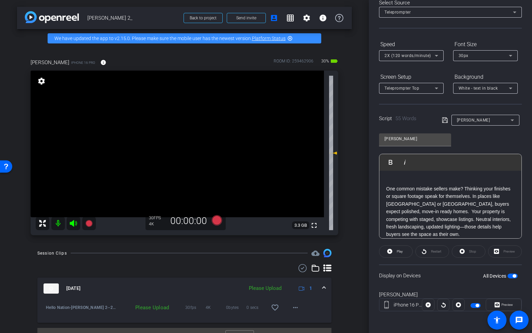
click at [73, 221] on icon at bounding box center [73, 223] width 7 height 7
click at [216, 218] on icon at bounding box center [216, 220] width 10 height 10
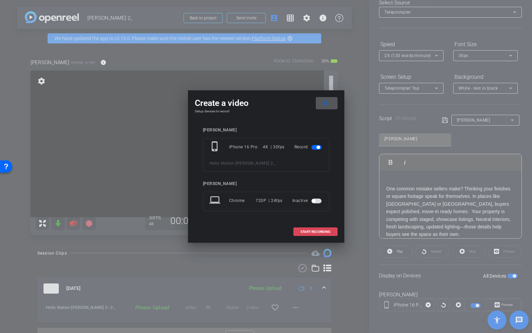
click at [328, 236] on span at bounding box center [314, 232] width 43 height 16
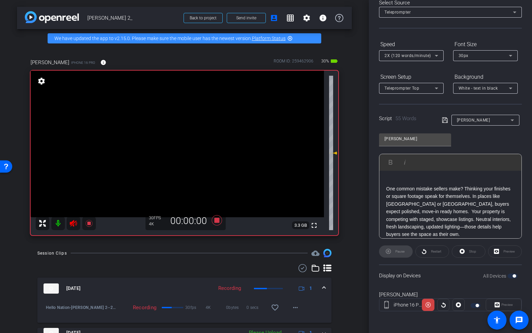
click at [432, 252] on div "Restart" at bounding box center [432, 252] width 34 height 12
click at [433, 252] on span "Restart" at bounding box center [436, 252] width 10 height 4
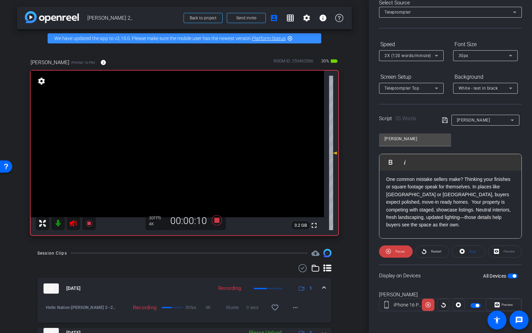
scroll to position [29, 0]
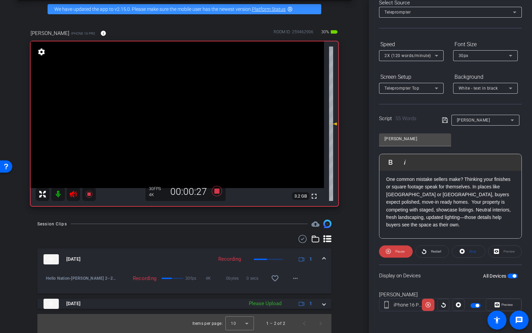
click at [73, 194] on icon at bounding box center [73, 194] width 7 height 7
click at [430, 252] on span "Restart" at bounding box center [435, 252] width 12 height 10
click at [215, 190] on icon at bounding box center [216, 191] width 10 height 10
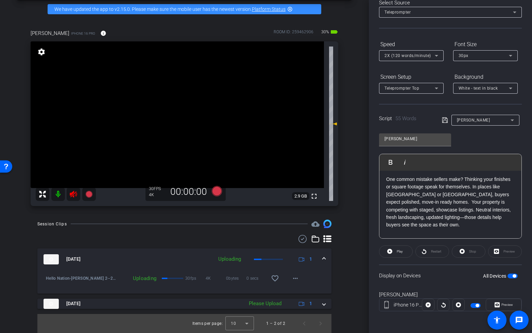
click at [72, 196] on icon at bounding box center [73, 194] width 7 height 7
click at [442, 197] on p "One common mistake sellers make? Thinking your finishes or square footage speak…" at bounding box center [450, 202] width 128 height 53
click at [437, 201] on p "One common mistake sellers make? Thinking your finishes or square footage speak…" at bounding box center [450, 202] width 128 height 53
click at [465, 179] on p "One common mistake sellers make? Thinking your finishes or square footage speak…" at bounding box center [450, 202] width 128 height 53
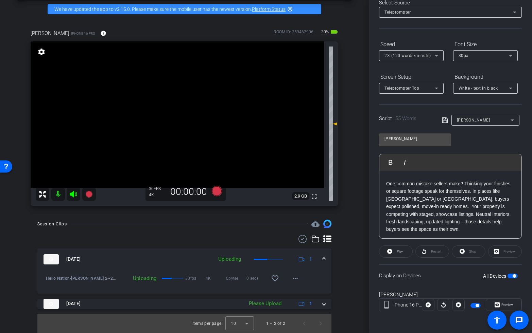
scroll to position [31, 0]
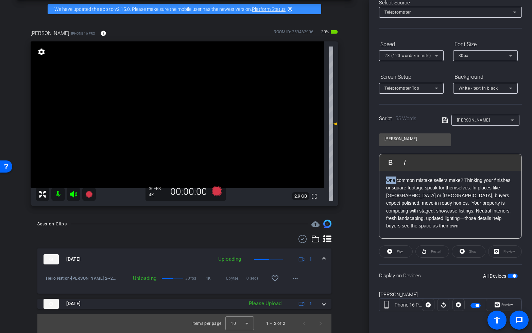
drag, startPoint x: 397, startPoint y: 179, endPoint x: 383, endPoint y: 179, distance: 13.9
click at [383, 179] on div "2 1 One common mistake sellers make? Thinking your finishes or square footage s…" at bounding box center [450, 200] width 142 height 120
drag, startPoint x: 423, startPoint y: 180, endPoint x: 523, endPoint y: 191, distance: 100.5
click at [423, 180] on p "Common mistake sellers make? Thinking your finishes or square footage speak for…" at bounding box center [450, 203] width 128 height 53
click at [71, 195] on icon at bounding box center [73, 194] width 7 height 7
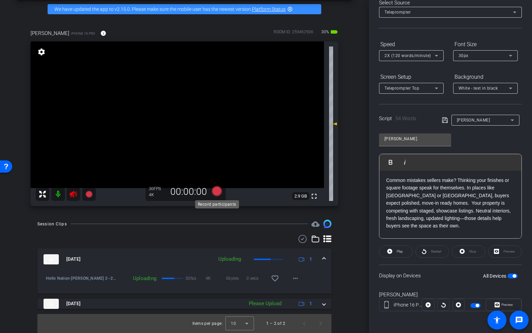
click at [217, 191] on icon at bounding box center [216, 191] width 10 height 10
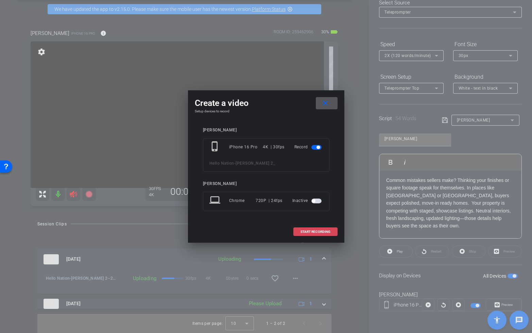
click at [316, 231] on span "START RECORDING" at bounding box center [315, 231] width 30 height 3
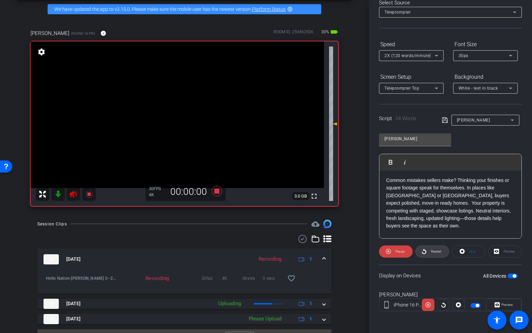
click at [432, 252] on span "Restart" at bounding box center [436, 252] width 10 height 4
click at [434, 251] on span "Restart" at bounding box center [436, 252] width 10 height 4
click at [73, 193] on icon at bounding box center [73, 194] width 7 height 7
click at [74, 191] on icon at bounding box center [73, 194] width 8 height 8
click at [434, 249] on span "Restart" at bounding box center [435, 252] width 12 height 10
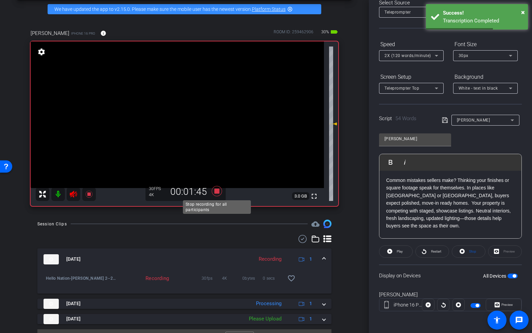
click at [215, 190] on icon at bounding box center [216, 191] width 10 height 10
click at [74, 193] on icon at bounding box center [73, 194] width 8 height 8
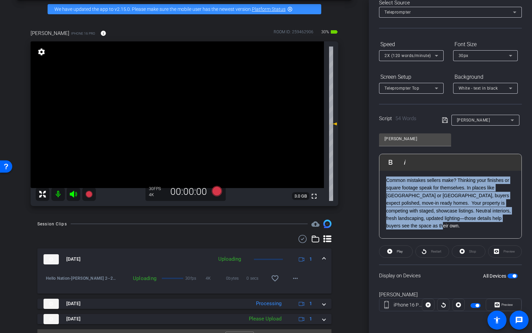
drag, startPoint x: 418, startPoint y: 225, endPoint x: 382, endPoint y: 182, distance: 55.2
click at [382, 182] on div "2 1 Common mistakes sellers make? Thinking your finishes or square footage spea…" at bounding box center [450, 200] width 142 height 120
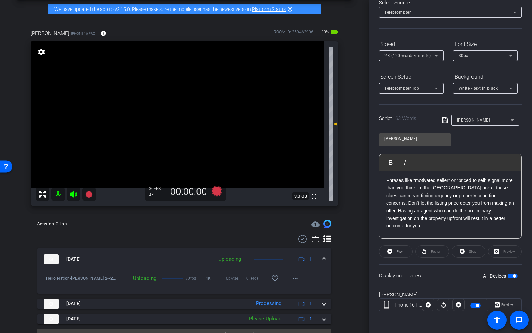
click at [443, 121] on icon at bounding box center [445, 120] width 6 height 8
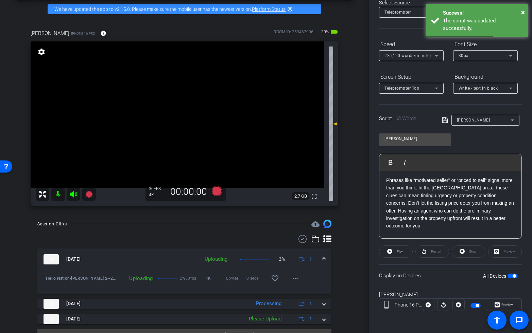
click at [511, 275] on span "button" at bounding box center [512, 276] width 10 height 5
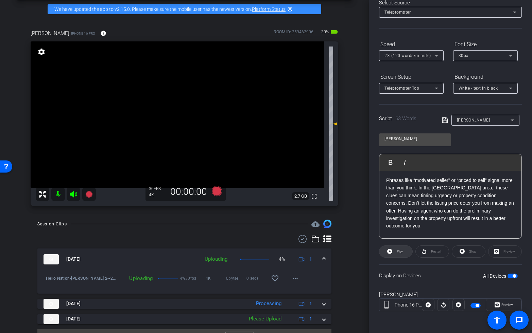
click at [394, 254] on span at bounding box center [395, 252] width 33 height 16
click at [390, 251] on icon at bounding box center [388, 251] width 5 height 8
click at [425, 194] on p "Phrases like “motivated seller” or “priced to sell” signal more than you think.…" at bounding box center [450, 203] width 128 height 53
click at [396, 162] on span "Play" at bounding box center [394, 162] width 11 height 6
click at [397, 251] on span "Pause" at bounding box center [399, 252] width 9 height 4
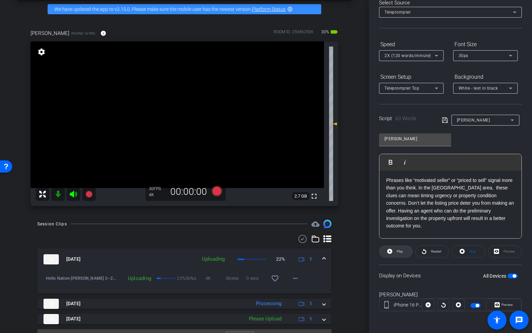
click at [403, 255] on span at bounding box center [395, 252] width 33 height 16
click at [394, 251] on span "Pause" at bounding box center [398, 252] width 11 height 10
click at [387, 180] on p "Phrases like “motivated seller” or “priced to sell” signal more than you think.…" at bounding box center [450, 203] width 128 height 53
click at [389, 165] on button "Play Play from this location" at bounding box center [392, 163] width 16 height 14
click at [389, 253] on icon at bounding box center [388, 251] width 5 height 8
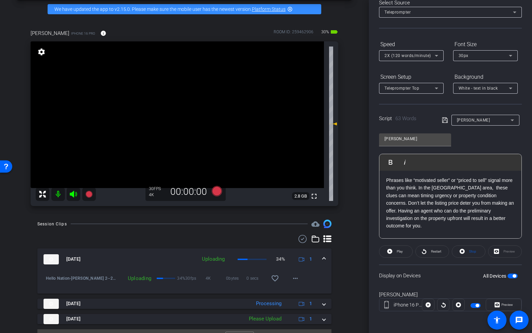
click at [407, 192] on p "Phrases like “motivated seller” or “priced to sell” signal more than you think.…" at bounding box center [450, 203] width 128 height 53
drag, startPoint x: 409, startPoint y: 196, endPoint x: 426, endPoint y: 196, distance: 17.0
click at [426, 196] on p "Phrases like “motivated seller” or “priced to sell” signal more than you think.…" at bounding box center [450, 203] width 128 height 53
click at [438, 195] on p "Phrases like “motivated seller” or “priced to sell” signal more than you think.…" at bounding box center [450, 203] width 128 height 53
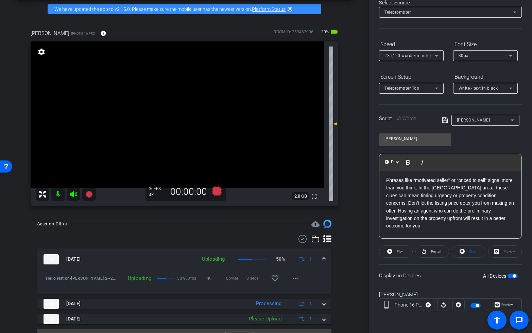
click at [398, 189] on p "Phrases like “motivated seller” or “priced to sell” signal more than you think.…" at bounding box center [450, 203] width 128 height 53
click at [389, 156] on button "Play Play from this location" at bounding box center [392, 163] width 16 height 14
click at [401, 255] on span "Pause" at bounding box center [398, 252] width 11 height 10
drag, startPoint x: 394, startPoint y: 194, endPoint x: 440, endPoint y: 195, distance: 45.5
click at [440, 195] on p "Phrases like “motivated seller” or “priced to sell” signal more than y ou think…" at bounding box center [450, 203] width 128 height 53
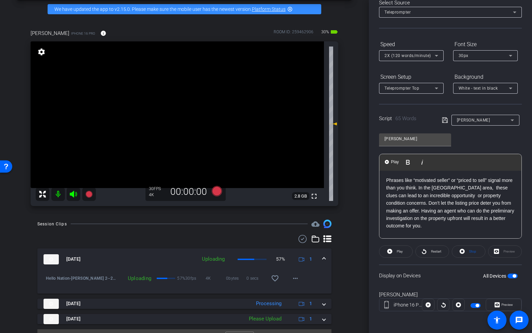
scroll to position [36, 0]
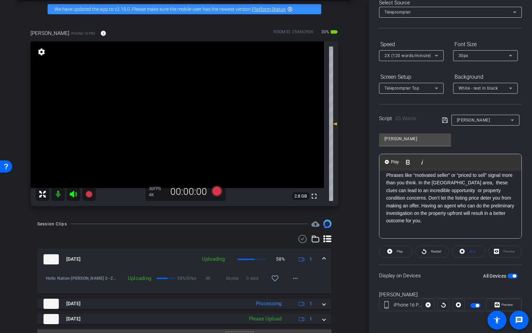
drag, startPoint x: 440, startPoint y: 190, endPoint x: 479, endPoint y: 196, distance: 38.9
click at [441, 190] on p "Phrases like “motivated seller” or “priced to sell” signal more than you think.…" at bounding box center [450, 198] width 128 height 53
drag, startPoint x: 489, startPoint y: 190, endPoint x: 501, endPoint y: 192, distance: 11.8
click at [490, 190] on p "Phrases like “motivated seller” or “priced to sell” signal more than you think.…" at bounding box center [450, 198] width 128 height 53
click at [482, 189] on p "Phrases like “motivated seller” or “priced to sell” signal more than you think.…" at bounding box center [450, 198] width 128 height 53
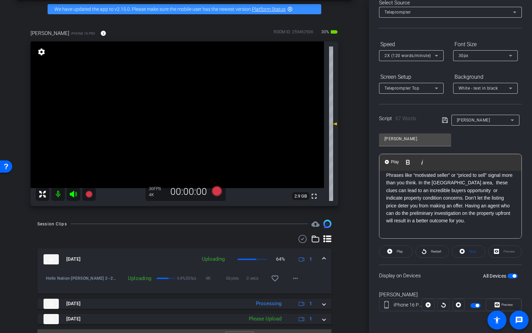
drag, startPoint x: 488, startPoint y: 190, endPoint x: 520, endPoint y: 195, distance: 32.4
click at [489, 190] on p "Phrases like “motivated seller” or “priced to sell” signal more than you think.…" at bounding box center [450, 198] width 128 height 53
click at [445, 222] on p "Phrases like “motivated seller” or “priced to sell” signal more than you think.…" at bounding box center [450, 198] width 128 height 53
click at [511, 276] on span "button" at bounding box center [512, 276] width 10 height 5
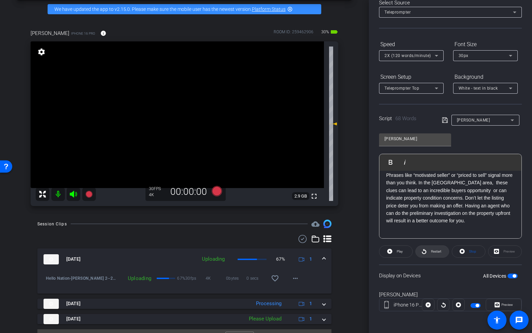
click at [431, 250] on span "Restart" at bounding box center [436, 252] width 10 height 4
click at [68, 198] on mat-icon at bounding box center [74, 194] width 14 height 14
click at [77, 196] on mat-icon at bounding box center [74, 194] width 14 height 14
click at [71, 192] on icon at bounding box center [73, 194] width 8 height 8
click at [218, 193] on icon at bounding box center [216, 191] width 10 height 10
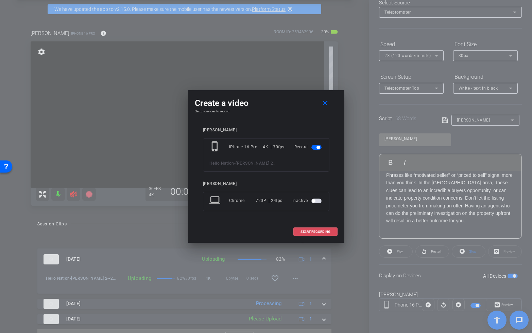
click at [312, 229] on span at bounding box center [314, 232] width 43 height 16
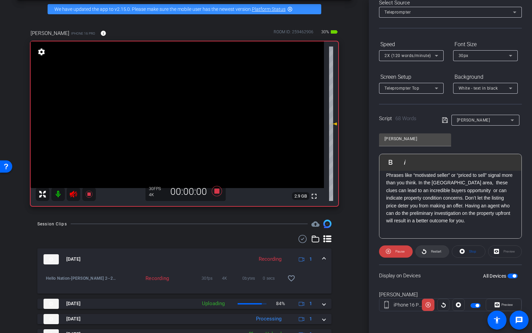
click at [434, 251] on span "Restart" at bounding box center [436, 252] width 10 height 4
click at [89, 193] on icon at bounding box center [88, 194] width 7 height 7
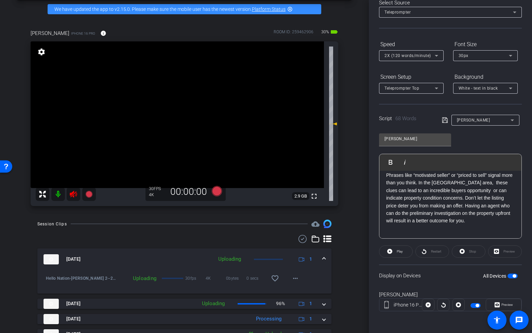
drag, startPoint x: 71, startPoint y: 197, endPoint x: 87, endPoint y: 201, distance: 16.1
click at [72, 197] on icon at bounding box center [73, 194] width 8 height 8
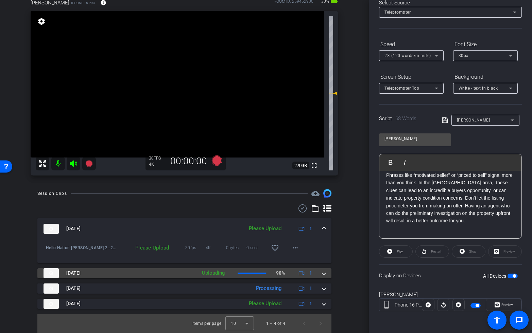
click at [327, 273] on mat-expansion-panel-header "Sep 30, 2025 Uploading 98% 1" at bounding box center [184, 273] width 294 height 10
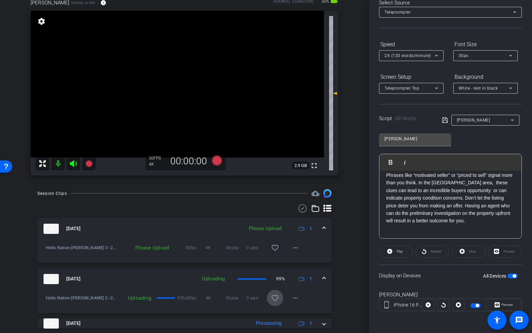
click at [272, 297] on mat-icon "favorite_border" at bounding box center [275, 298] width 8 height 8
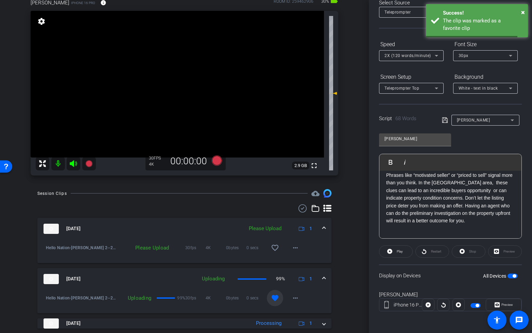
scroll to position [95, 0]
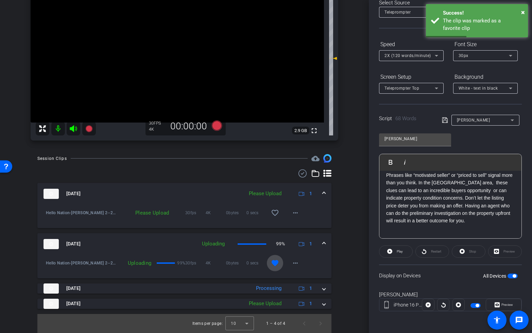
click at [276, 260] on mat-icon "favorite" at bounding box center [275, 263] width 8 height 8
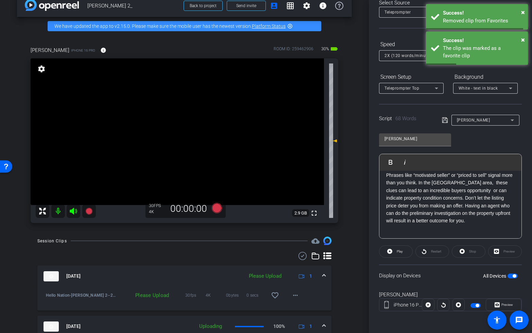
scroll to position [0, 0]
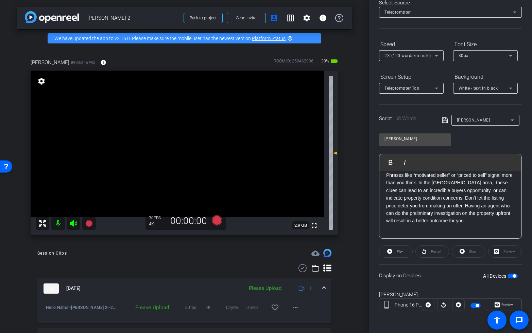
click at [72, 222] on icon at bounding box center [73, 223] width 7 height 7
click at [219, 221] on icon at bounding box center [216, 220] width 10 height 10
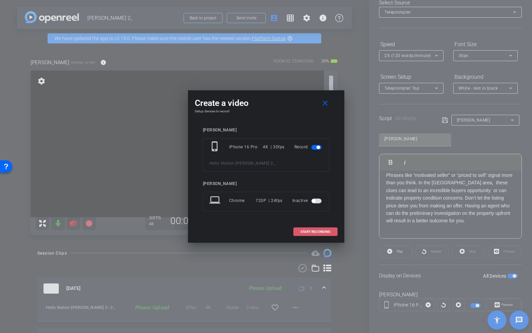
click at [317, 232] on span "START RECORDING" at bounding box center [315, 231] width 30 height 3
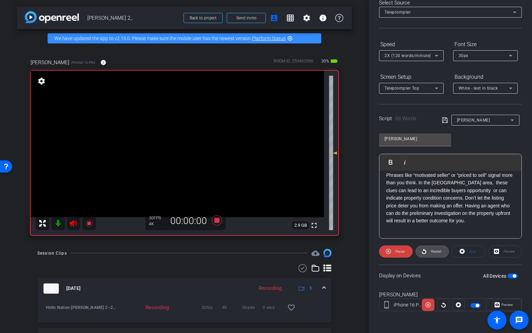
click at [436, 252] on span "Restart" at bounding box center [436, 252] width 10 height 4
click at [217, 221] on icon at bounding box center [216, 220] width 10 height 10
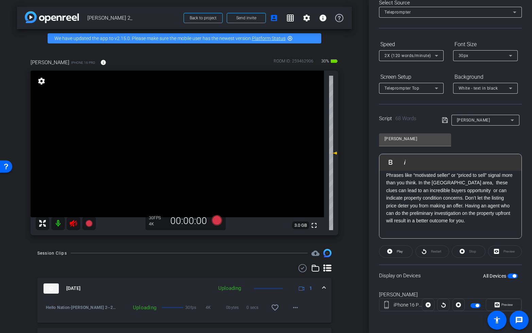
click at [75, 225] on icon at bounding box center [73, 223] width 7 height 7
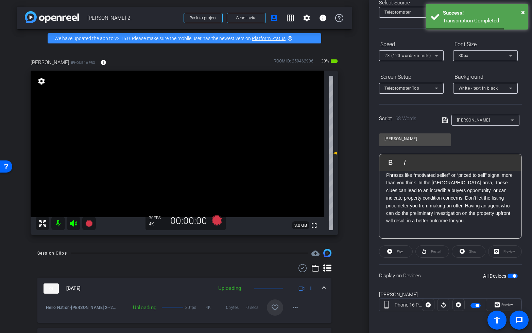
click at [272, 310] on mat-icon "favorite_border" at bounding box center [275, 308] width 8 height 8
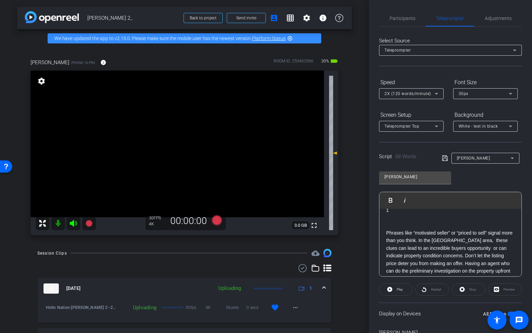
scroll to position [28, 0]
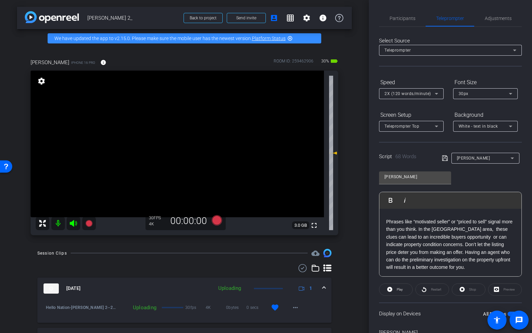
drag, startPoint x: 421, startPoint y: 256, endPoint x: 386, endPoint y: 223, distance: 48.3
click at [386, 223] on div "2 1 Phrases like “motivated seller” or “priced to sell” signal more than you th…" at bounding box center [450, 241] width 142 height 120
copy p "Phrases like “motivated seller” or “priced to sell” signal more than you think.…"
drag, startPoint x: 466, startPoint y: 262, endPoint x: 458, endPoint y: 268, distance: 10.5
click at [466, 262] on p "Phrases like “motivated seller” or “priced to sell” signal more than you think.…" at bounding box center [450, 244] width 128 height 53
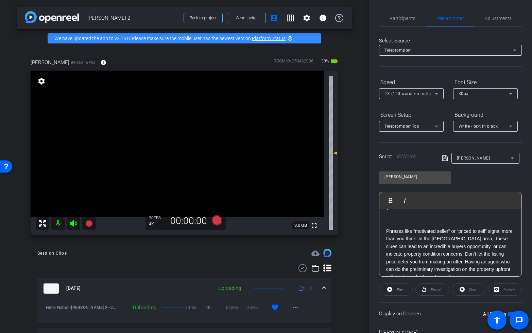
scroll to position [2, 0]
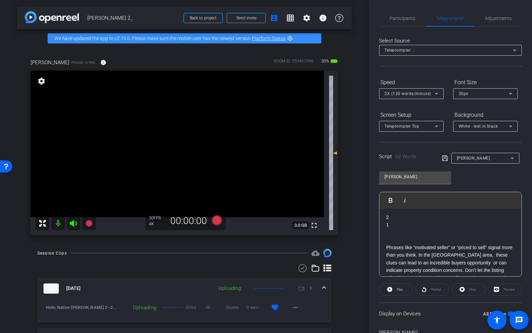
drag, startPoint x: 458, startPoint y: 268, endPoint x: 384, endPoint y: 246, distance: 76.2
click at [384, 246] on div "2 1 Phrases like “motivated seller” or “priced to sell” signal more than you th…" at bounding box center [450, 267] width 142 height 120
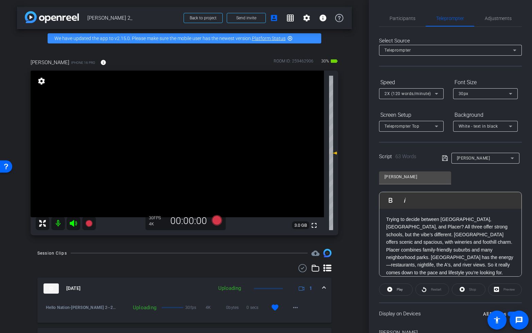
click at [432, 237] on p "Trying to decide between El Dorado, Sacramento, and Placer? All three offer str…" at bounding box center [450, 246] width 128 height 61
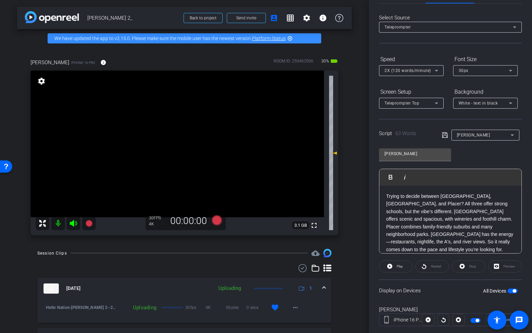
click at [509, 291] on span "button" at bounding box center [512, 291] width 10 height 5
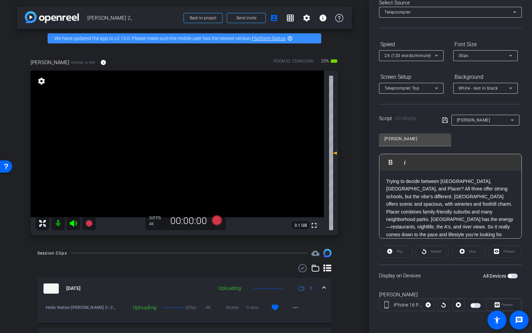
click at [512, 276] on span "button" at bounding box center [512, 276] width 10 height 5
click at [389, 251] on icon at bounding box center [389, 251] width 5 height 5
click at [395, 253] on span "Pause" at bounding box center [399, 252] width 9 height 4
click at [426, 249] on icon at bounding box center [423, 251] width 5 height 8
click at [471, 225] on p "Trying to decide between El Dorado, Sacramento, and Placer? All three offer str…" at bounding box center [450, 208] width 128 height 61
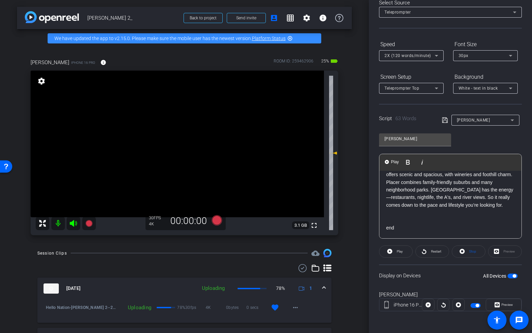
scroll to position [0, 0]
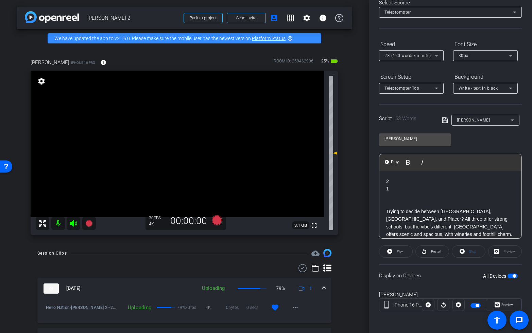
click at [400, 187] on p "1" at bounding box center [450, 188] width 128 height 7
click at [75, 222] on icon at bounding box center [73, 223] width 7 height 7
click at [217, 220] on icon at bounding box center [216, 220] width 10 height 10
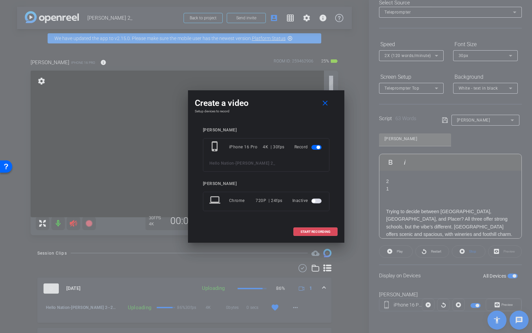
drag, startPoint x: 323, startPoint y: 231, endPoint x: 330, endPoint y: 229, distance: 7.5
click at [323, 231] on span "START RECORDING" at bounding box center [315, 231] width 30 height 3
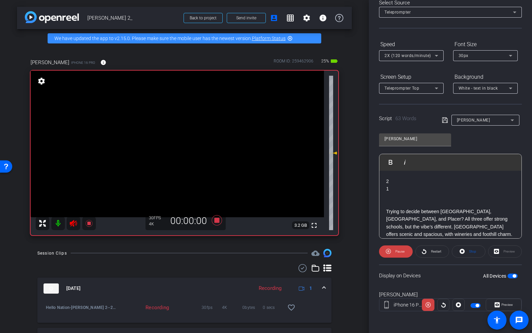
click at [433, 252] on span "Restart" at bounding box center [436, 252] width 10 height 4
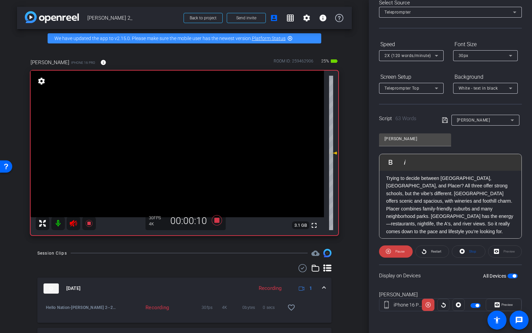
scroll to position [34, 0]
click at [72, 226] on icon at bounding box center [73, 223] width 8 height 8
click at [71, 224] on icon at bounding box center [73, 223] width 7 height 7
click at [428, 250] on span at bounding box center [431, 252] width 33 height 16
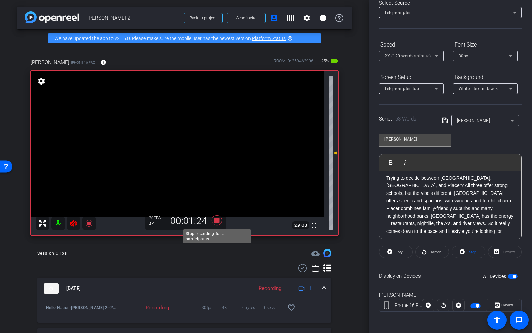
drag, startPoint x: 216, startPoint y: 222, endPoint x: 251, endPoint y: 265, distance: 55.8
click at [216, 222] on icon at bounding box center [216, 220] width 10 height 10
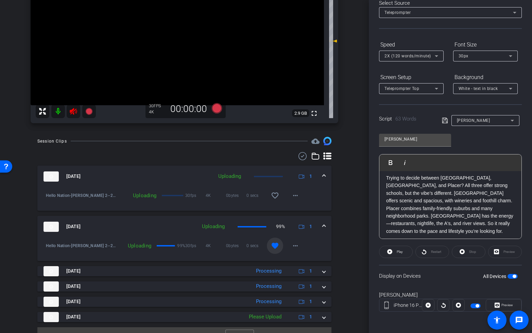
scroll to position [110, 0]
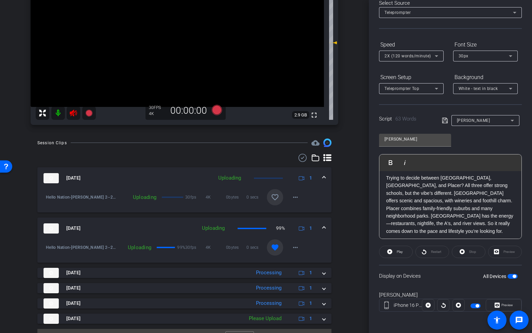
drag, startPoint x: 278, startPoint y: 196, endPoint x: 282, endPoint y: 197, distance: 3.4
click at [279, 196] on button "favorite_border" at bounding box center [275, 197] width 16 height 16
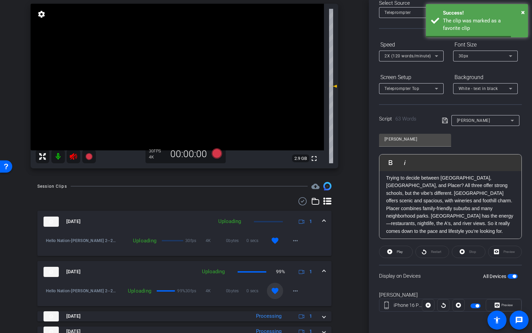
scroll to position [61, 0]
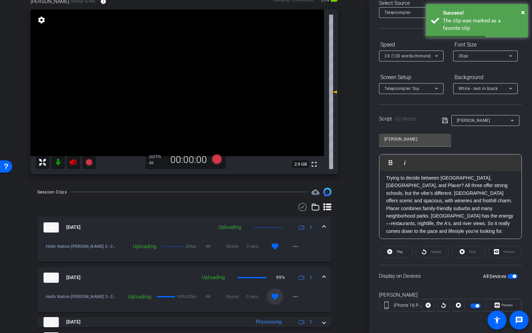
drag, startPoint x: 73, startPoint y: 162, endPoint x: 155, endPoint y: 172, distance: 82.4
click at [73, 162] on icon at bounding box center [73, 162] width 7 height 7
click at [512, 276] on span "button" at bounding box center [513, 276] width 3 height 3
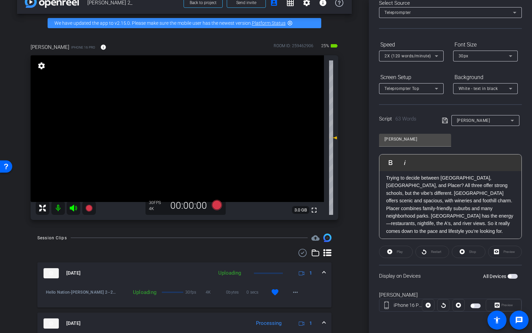
scroll to position [0, 0]
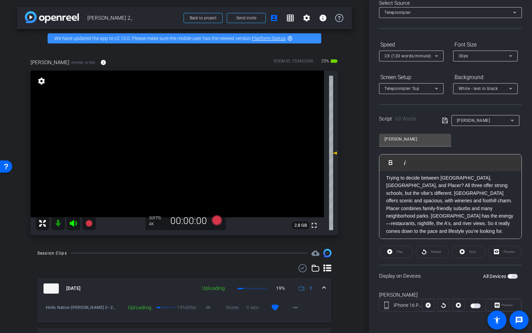
click at [419, 231] on p "Trying to decide between El Dorado, Sacramento, and Placer? All three offer str…" at bounding box center [450, 204] width 128 height 61
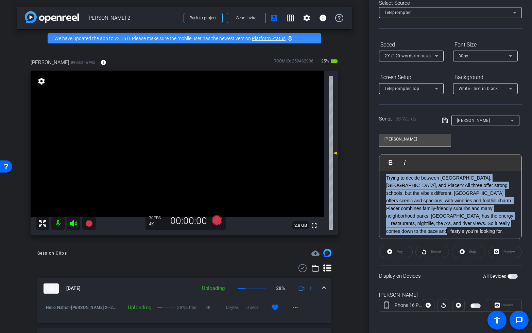
drag, startPoint x: 419, startPoint y: 233, endPoint x: 386, endPoint y: 179, distance: 63.6
click at [386, 179] on p "Trying to decide between El Dorado, Sacramento, and Placer? All three offer str…" at bounding box center [450, 204] width 128 height 61
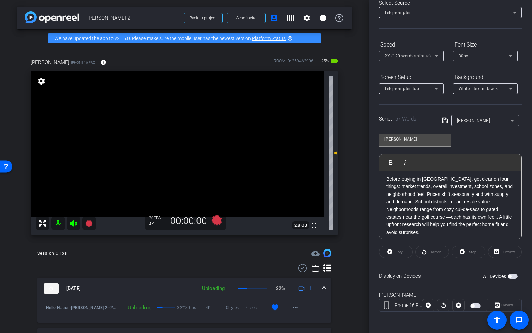
scroll to position [34, 0]
click at [514, 274] on span "button" at bounding box center [512, 276] width 10 height 5
click at [393, 253] on span at bounding box center [395, 252] width 33 height 16
click at [74, 223] on icon at bounding box center [73, 223] width 8 height 8
click at [215, 219] on icon at bounding box center [216, 220] width 10 height 10
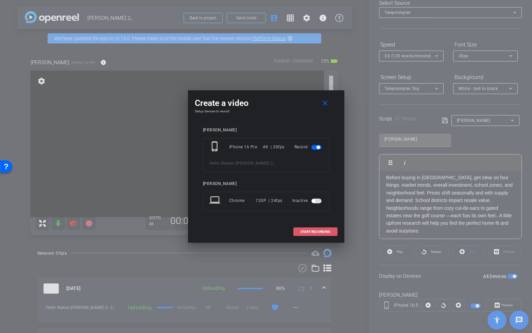
click at [315, 233] on span "START RECORDING" at bounding box center [315, 231] width 30 height 3
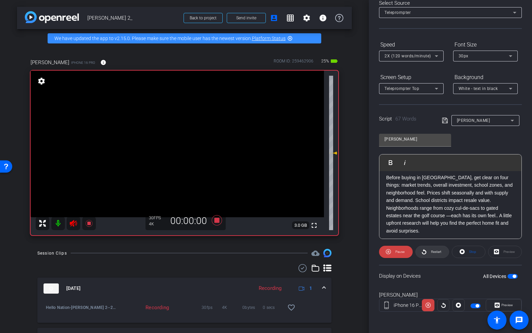
drag, startPoint x: 430, startPoint y: 252, endPoint x: 439, endPoint y: 256, distance: 9.6
click at [431, 251] on span "Restart" at bounding box center [436, 252] width 10 height 4
click at [433, 252] on span "Restart" at bounding box center [436, 252] width 10 height 4
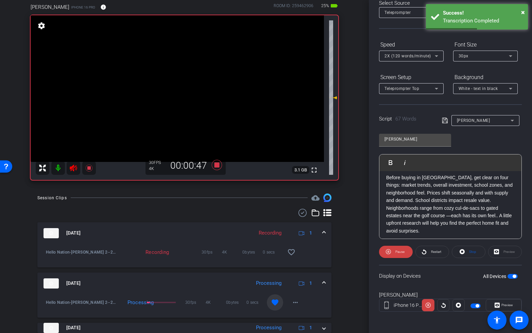
scroll to position [0, 0]
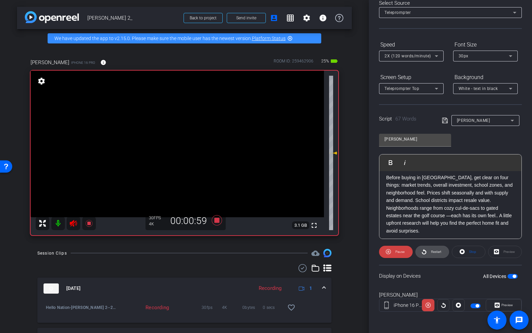
click at [433, 253] on span "Restart" at bounding box center [436, 252] width 10 height 4
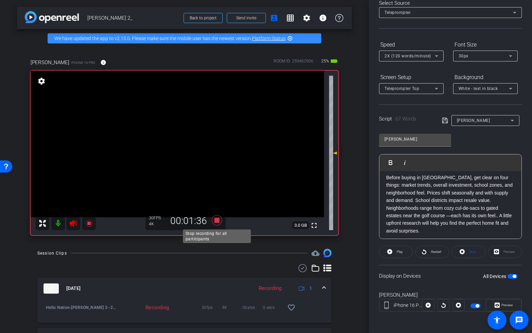
click at [218, 221] on icon at bounding box center [216, 220] width 10 height 10
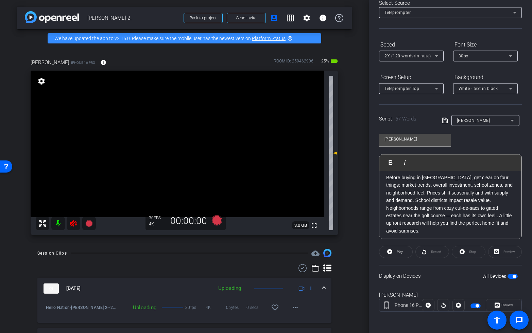
click at [69, 222] on icon at bounding box center [73, 223] width 8 height 8
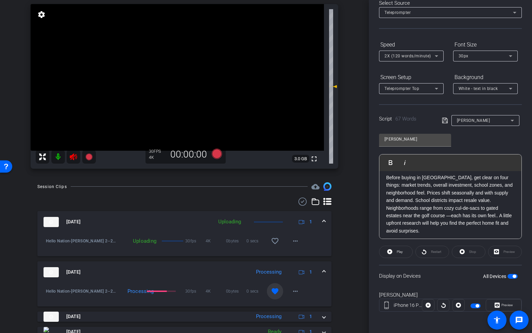
scroll to position [75, 0]
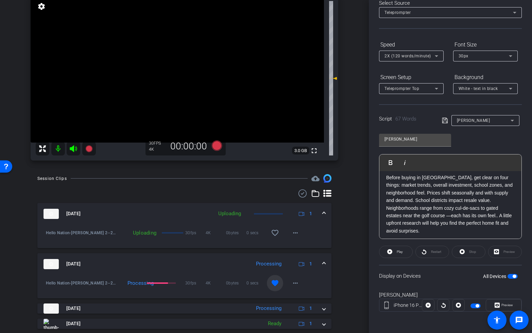
click at [513, 276] on span "button" at bounding box center [513, 276] width 3 height 3
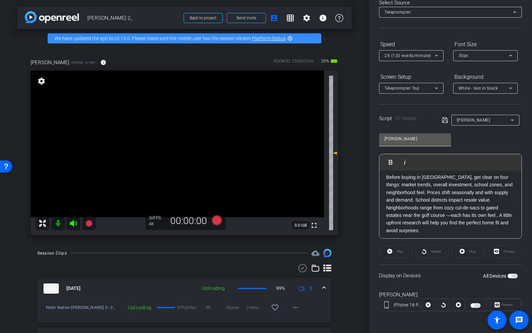
scroll to position [0, 0]
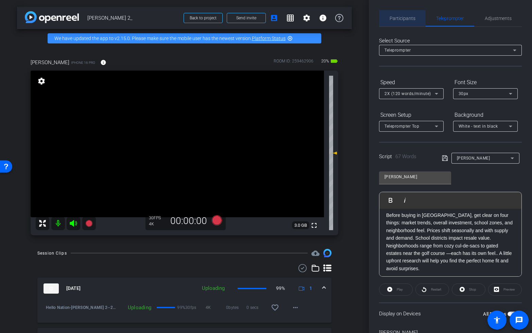
click at [399, 21] on span "Participants" at bounding box center [402, 18] width 26 height 16
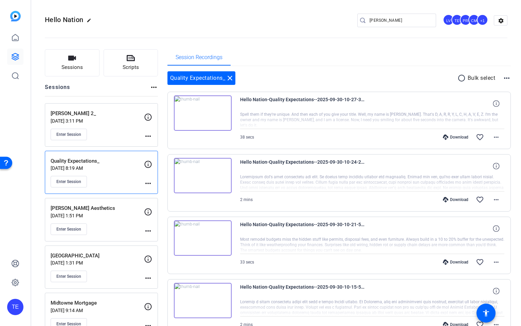
click at [390, 21] on input "[PERSON_NAME]" at bounding box center [400, 20] width 61 height 8
drag, startPoint x: 390, startPoint y: 21, endPoint x: 301, endPoint y: 18, distance: 89.4
click at [302, 18] on div "Hello Nation edit nick LV TE PR CM +1 settings" at bounding box center [276, 20] width 463 height 10
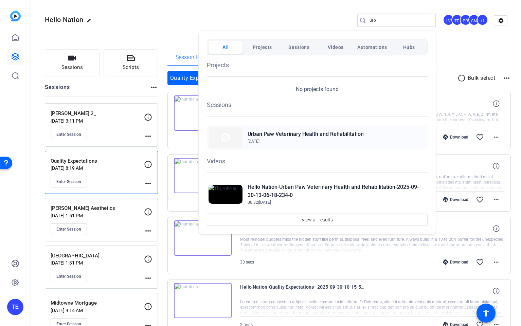
type input "urb"
click at [295, 139] on span "[DATE]" at bounding box center [306, 141] width 116 height 6
click at [112, 121] on div at bounding box center [260, 163] width 521 height 326
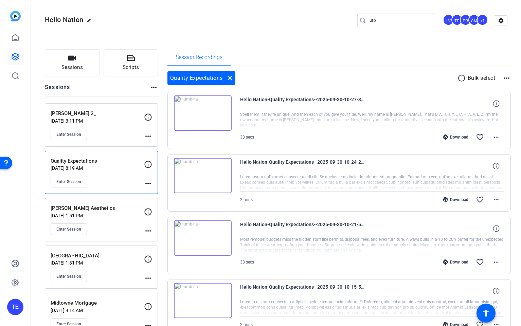
click at [119, 113] on p "NICK SADEK 2_" at bounding box center [97, 114] width 93 height 8
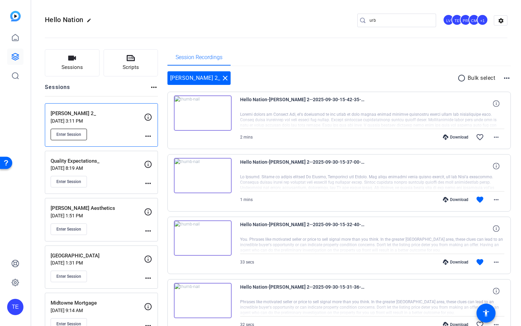
click at [74, 134] on span "Enter Session" at bounding box center [68, 134] width 25 height 5
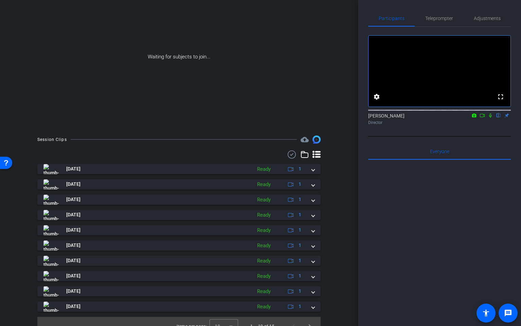
scroll to position [64, 0]
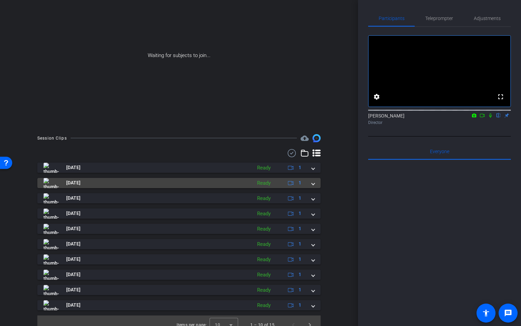
click at [313, 182] on span at bounding box center [313, 182] width 3 height 7
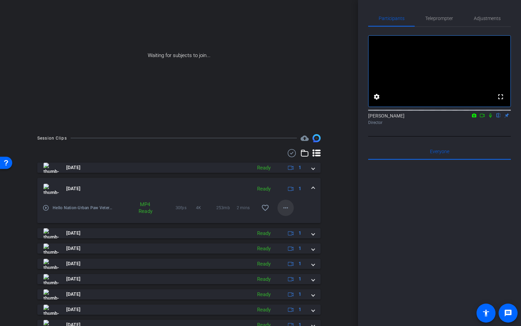
click at [285, 204] on mat-icon "more_horiz" at bounding box center [286, 208] width 8 height 8
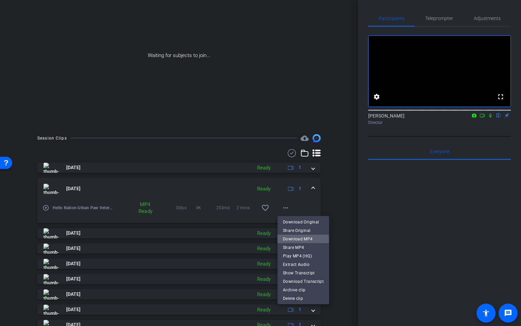
click at [295, 240] on span "Download MP4" at bounding box center [303, 239] width 41 height 8
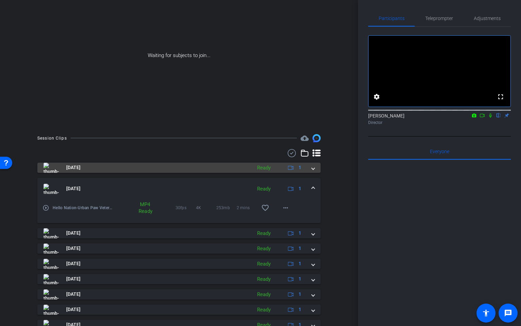
click at [316, 168] on mat-expansion-panel-header "[DATE] Ready 1" at bounding box center [178, 168] width 283 height 10
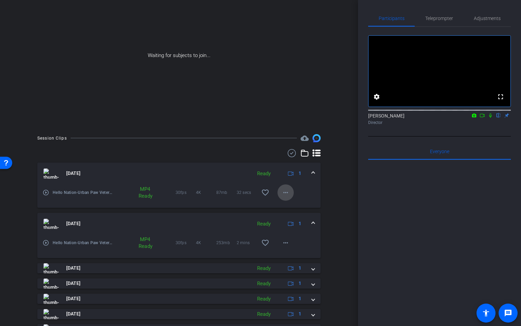
click at [285, 195] on mat-icon "more_horiz" at bounding box center [286, 193] width 8 height 8
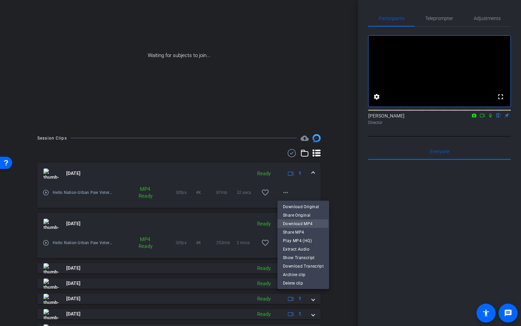
click at [297, 225] on span "Download MP4" at bounding box center [303, 223] width 41 height 8
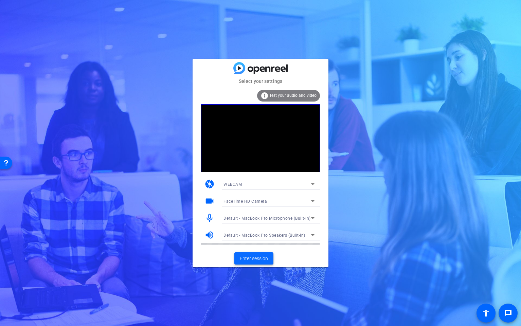
click at [258, 257] on span "Enter session" at bounding box center [254, 258] width 28 height 7
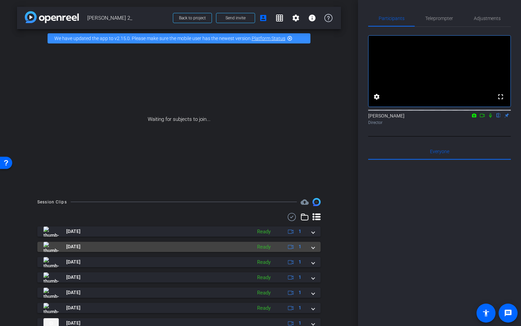
scroll to position [26, 0]
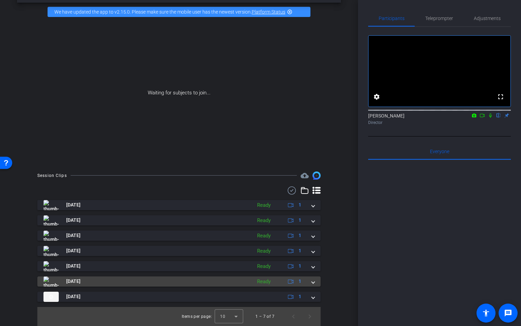
click at [315, 281] on mat-expansion-panel-header "[DATE] Ready 1" at bounding box center [178, 281] width 283 height 10
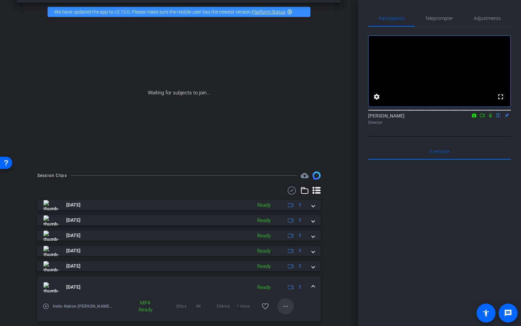
click at [287, 305] on mat-icon "more_horiz" at bounding box center [286, 306] width 8 height 8
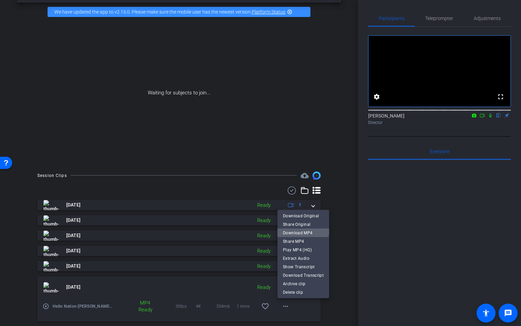
click at [300, 229] on span "Download MP4" at bounding box center [303, 233] width 41 height 8
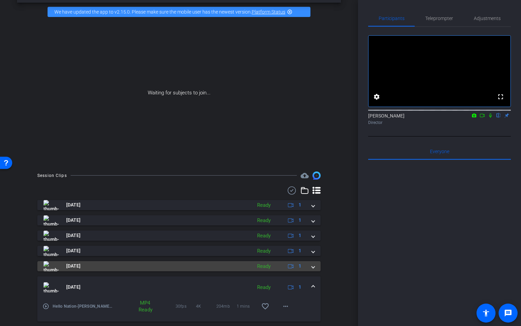
click at [313, 266] on span at bounding box center [313, 266] width 3 height 7
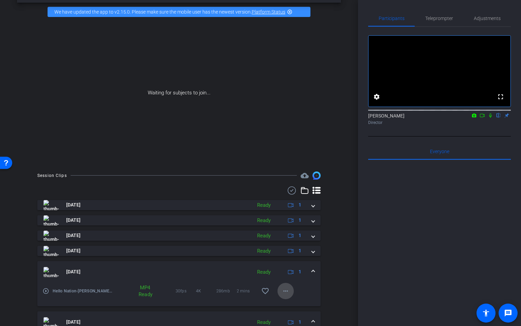
click at [284, 289] on mat-icon "more_horiz" at bounding box center [286, 291] width 8 height 8
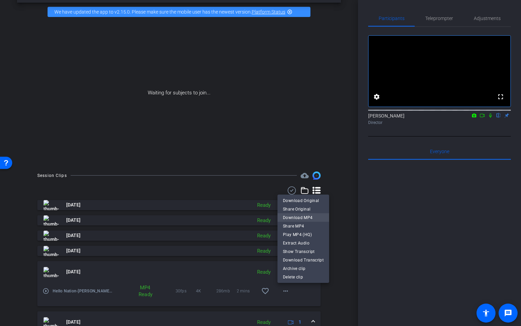
click at [295, 217] on span "Download MP4" at bounding box center [303, 217] width 41 height 8
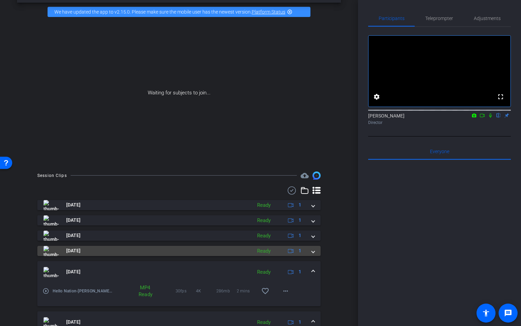
click at [314, 253] on span at bounding box center [313, 250] width 3 height 7
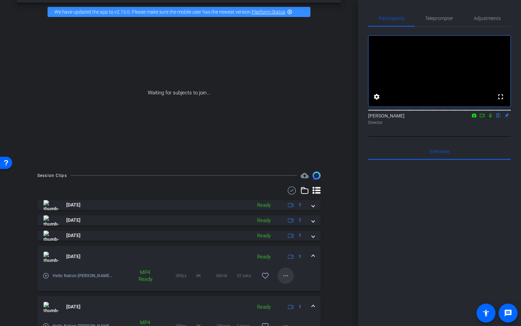
click at [285, 274] on mat-icon "more_horiz" at bounding box center [286, 276] width 8 height 8
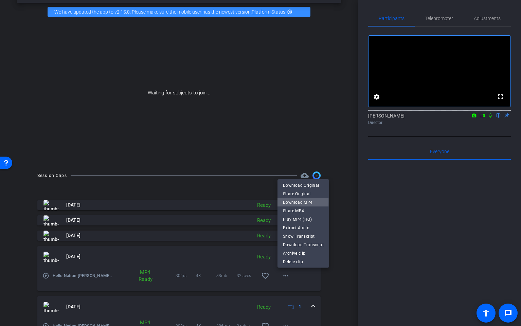
click at [293, 201] on span "Download MP4" at bounding box center [303, 202] width 41 height 8
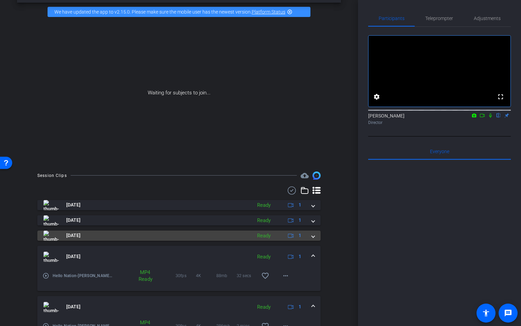
click at [314, 233] on span at bounding box center [313, 235] width 3 height 7
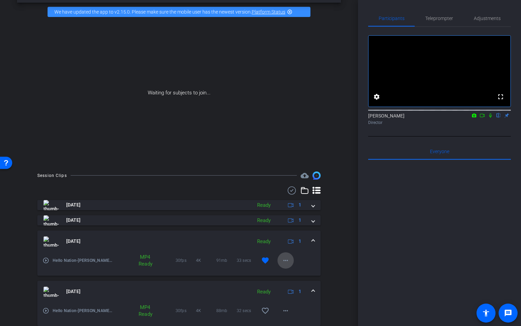
click at [282, 261] on mat-icon "more_horiz" at bounding box center [286, 260] width 8 height 8
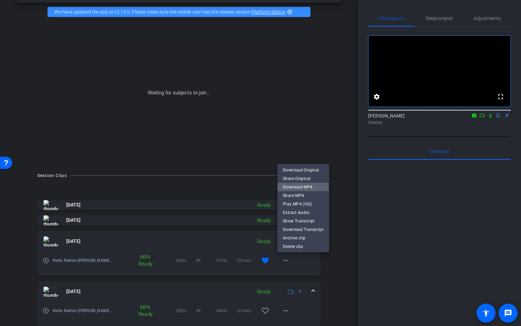
click at [291, 188] on span "Download MP4" at bounding box center [303, 187] width 41 height 8
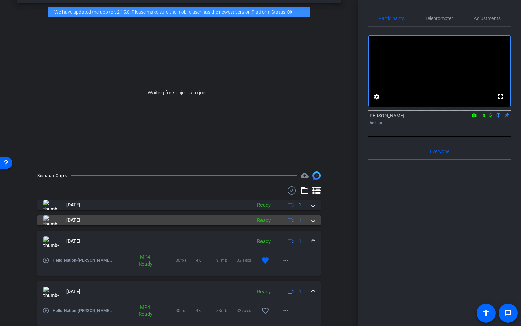
click at [317, 219] on mat-expansion-panel-header "[DATE] Ready 1" at bounding box center [178, 220] width 283 height 10
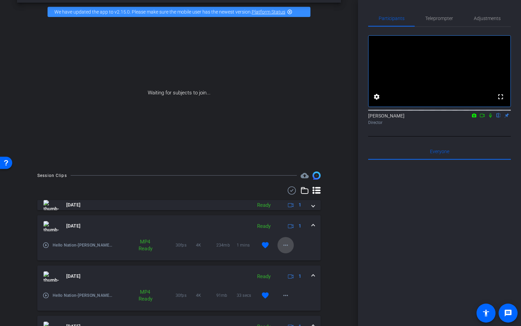
click at [286, 247] on mat-icon "more_horiz" at bounding box center [286, 245] width 8 height 8
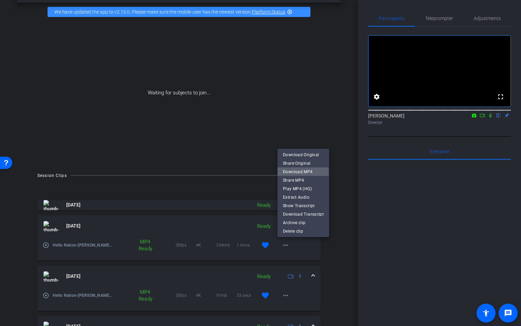
click at [294, 172] on span "Download MP4" at bounding box center [303, 171] width 41 height 8
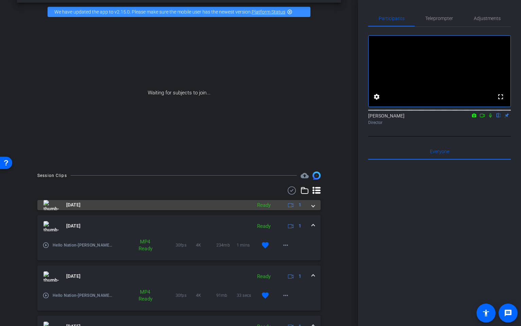
click at [314, 207] on span at bounding box center [313, 204] width 3 height 7
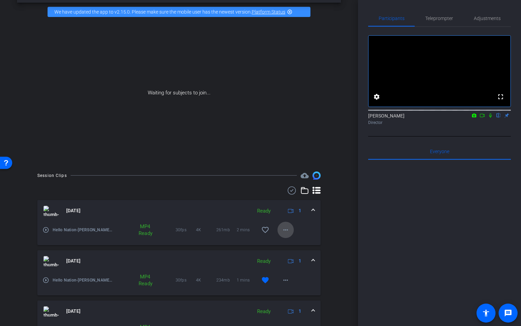
click at [286, 229] on mat-icon "more_horiz" at bounding box center [286, 230] width 8 height 8
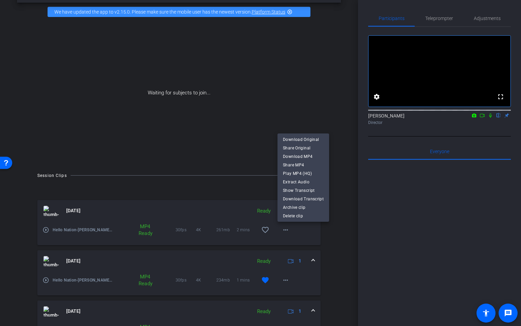
click at [298, 157] on span "Download MP4" at bounding box center [303, 156] width 41 height 8
